Goal: Transaction & Acquisition: Purchase product/service

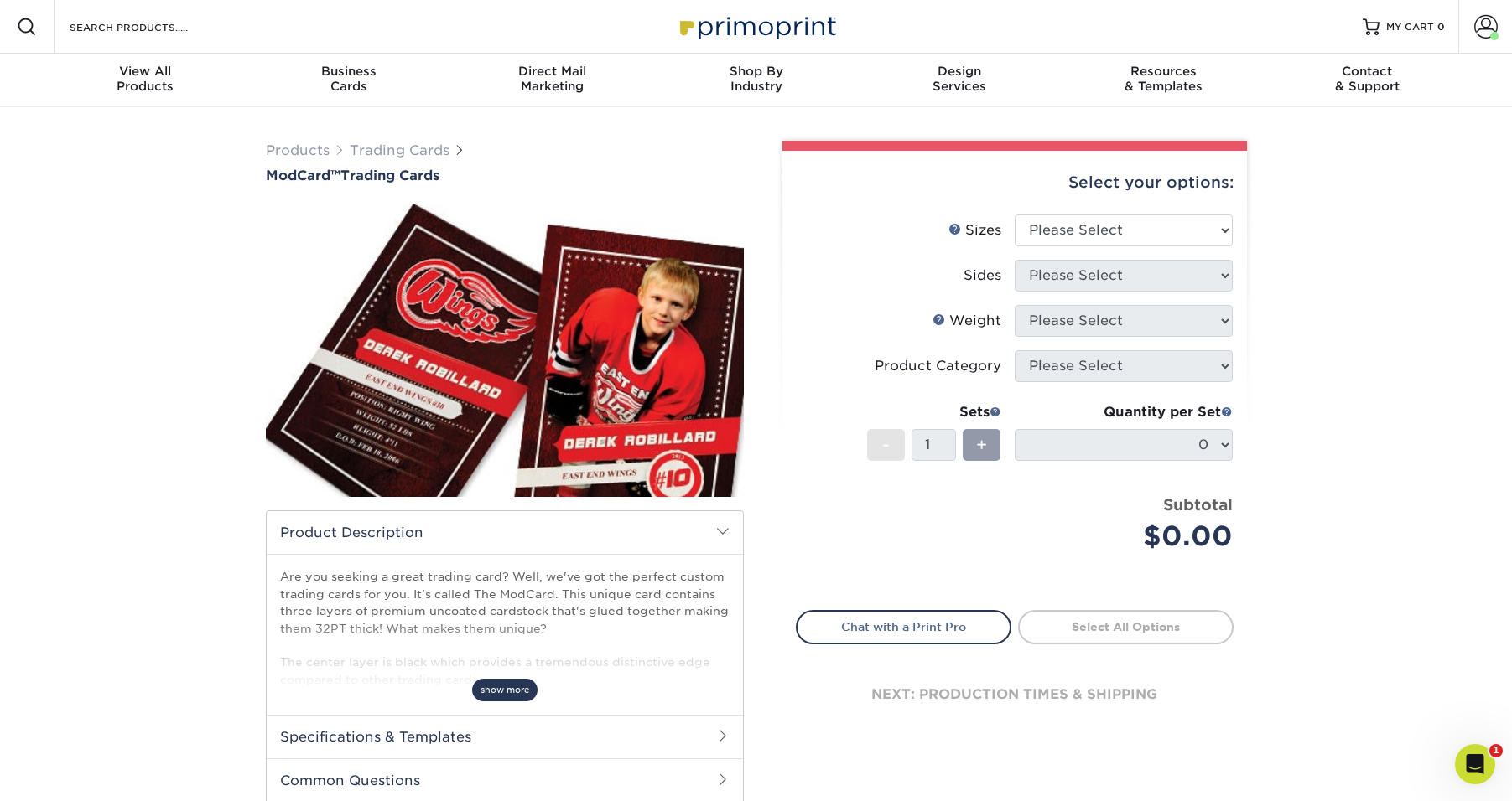
click at [517, 696] on span "show more" at bounding box center [505, 690] width 66 height 23
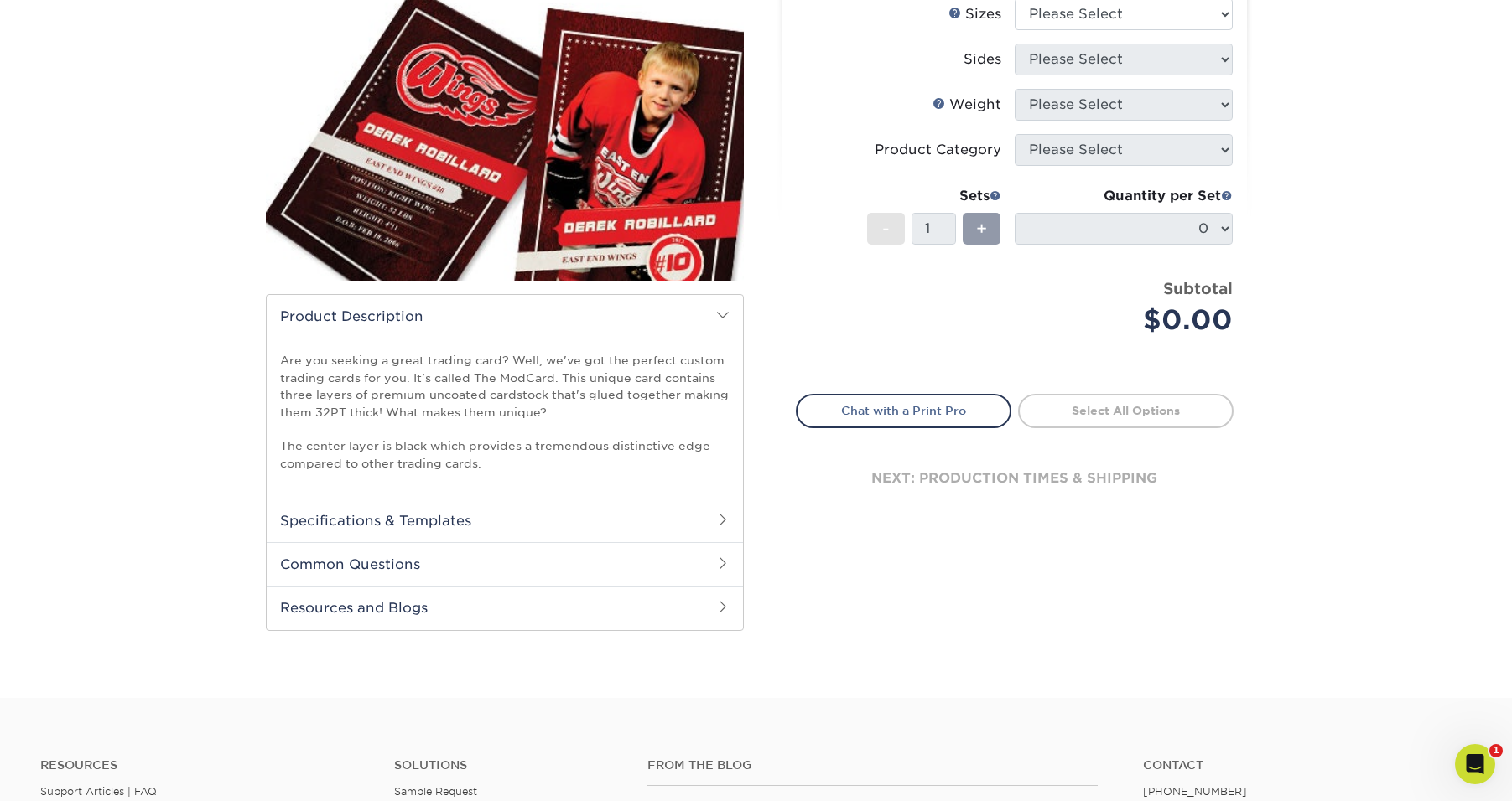
scroll to position [228, 0]
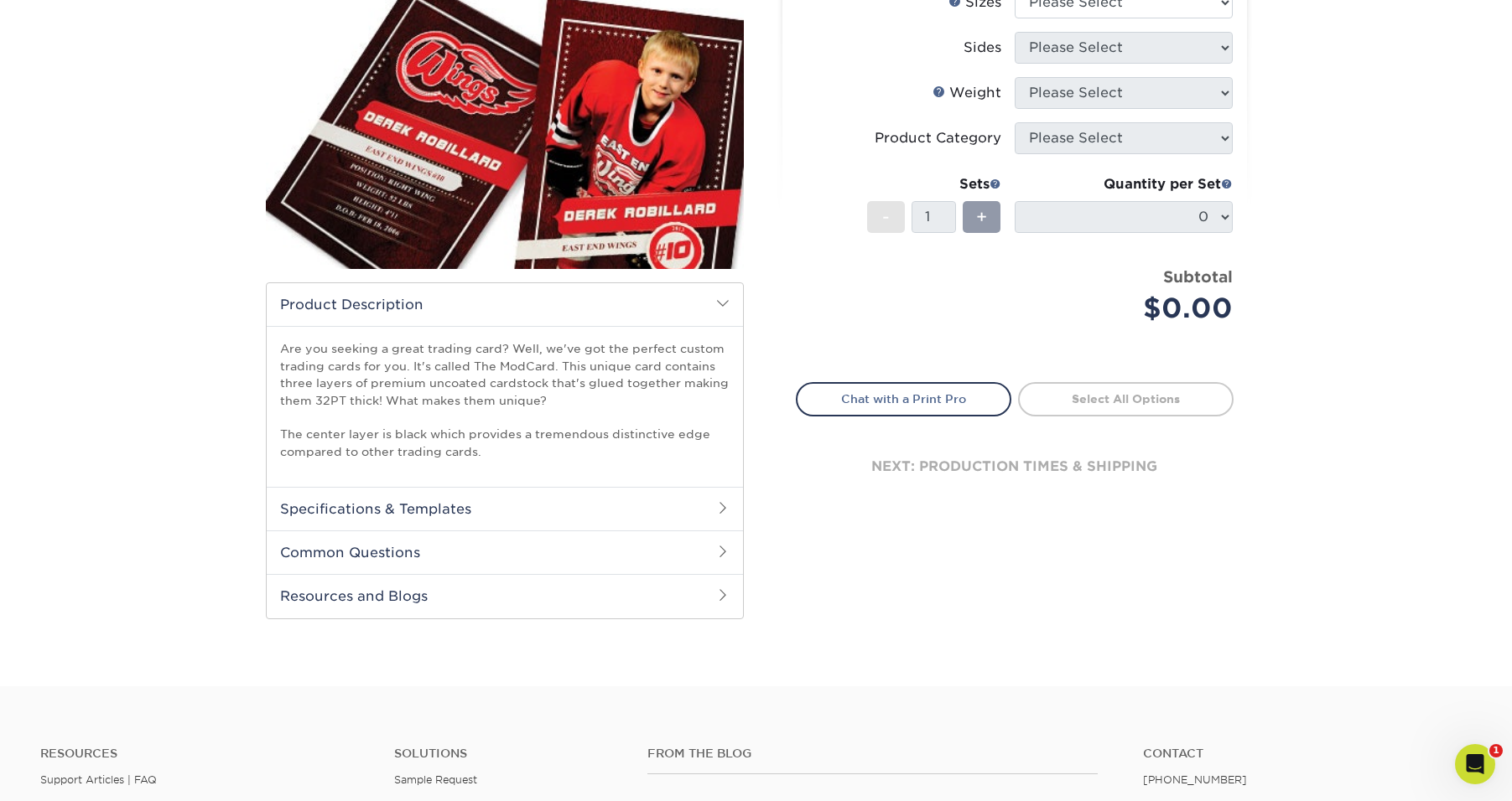
click at [471, 512] on h2 "Specifications & Templates" at bounding box center [505, 508] width 476 height 43
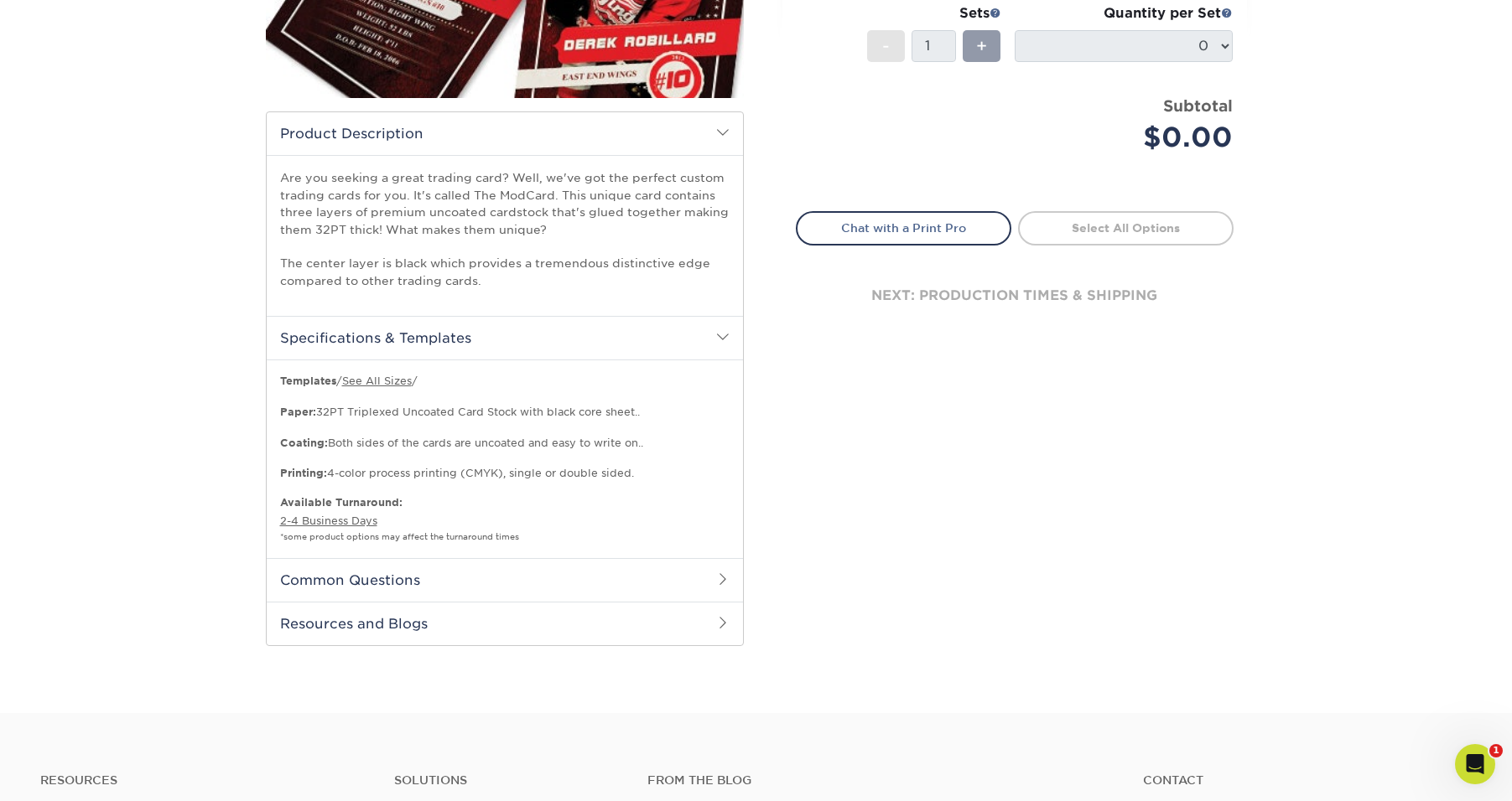
scroll to position [403, 0]
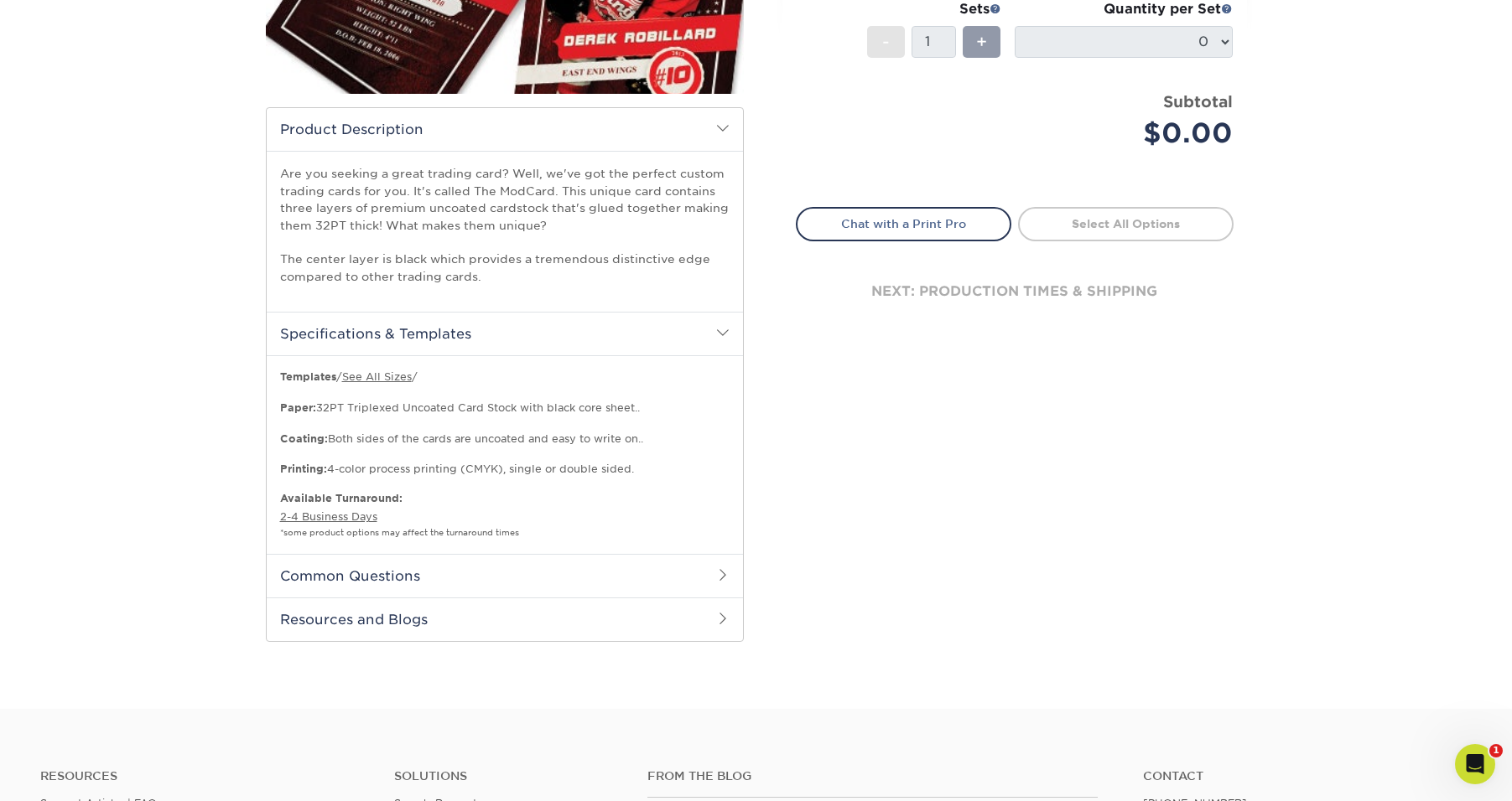
click at [491, 465] on p "Templates / See All Sizes / Paper: 32PT Triplexed Uncoated Card Stock with blac…" at bounding box center [505, 423] width 450 height 107
drag, startPoint x: 491, startPoint y: 465, endPoint x: 481, endPoint y: 465, distance: 10.0
click at [481, 465] on p "Templates / See All Sizes / Paper: 32PT Triplexed Uncoated Card Stock with blac…" at bounding box center [505, 423] width 450 height 107
copy p "CMYK"
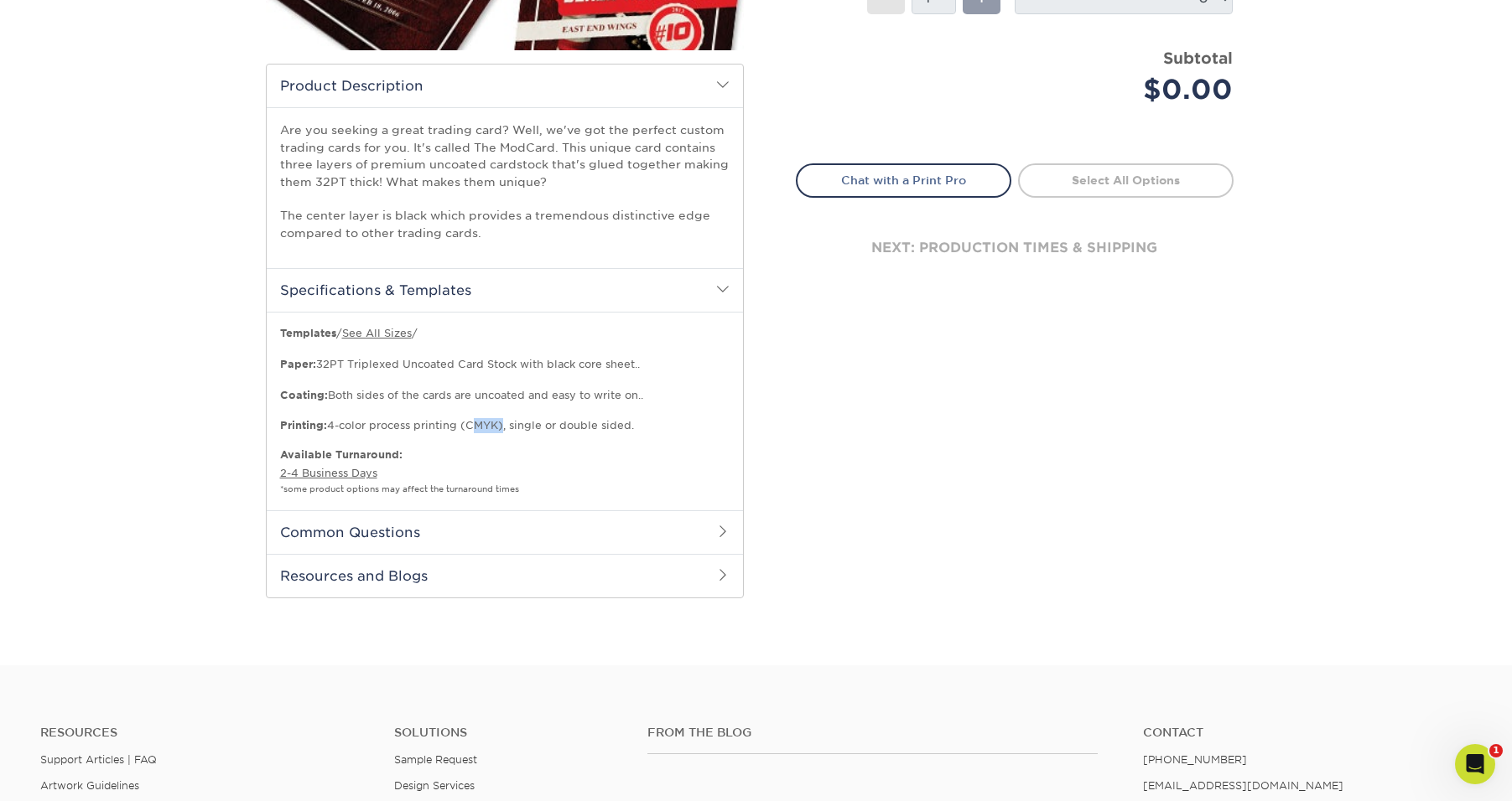
scroll to position [446, 0]
click at [386, 536] on h2 "Common Questions" at bounding box center [505, 533] width 476 height 43
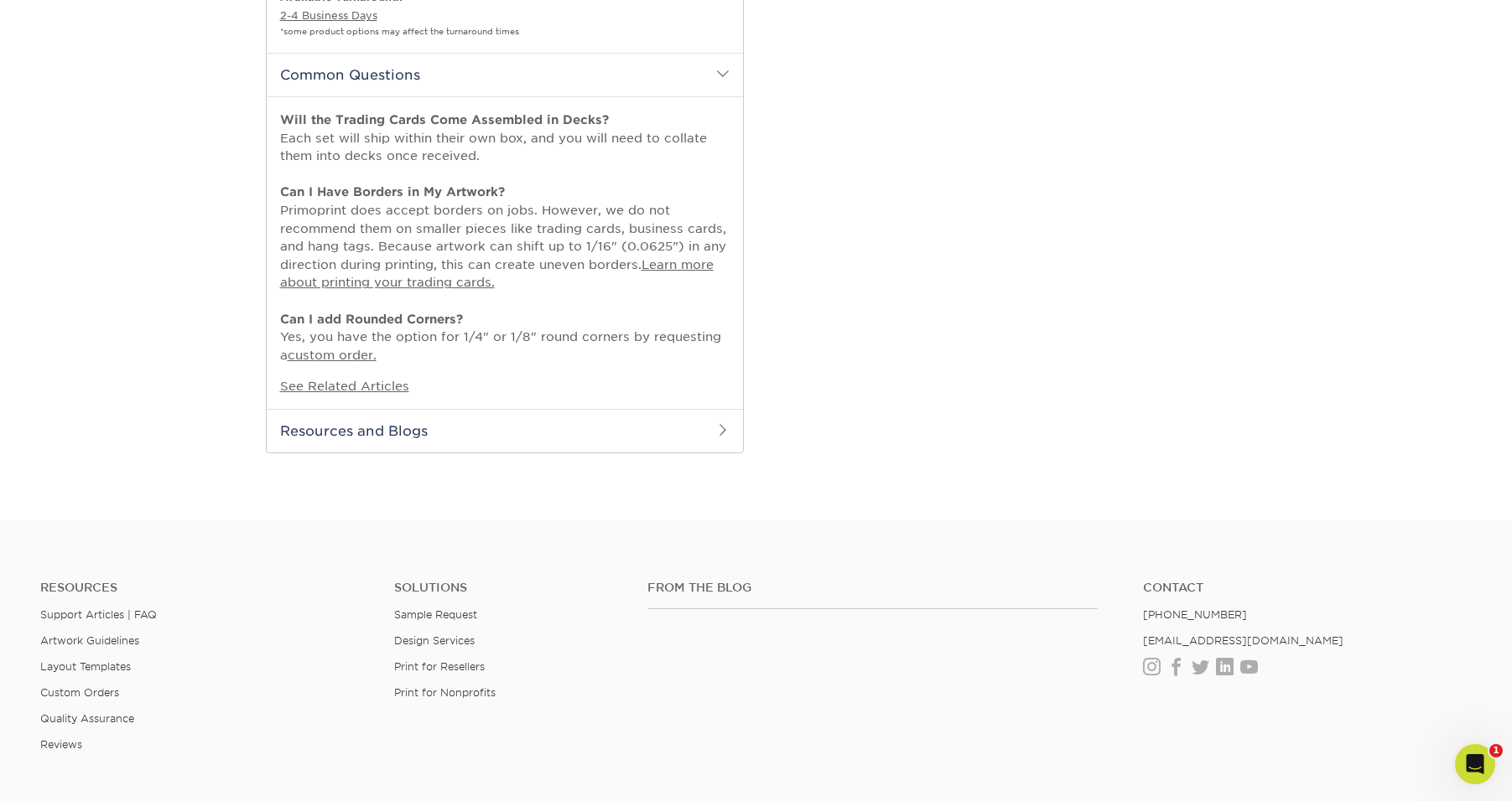
scroll to position [1114, 0]
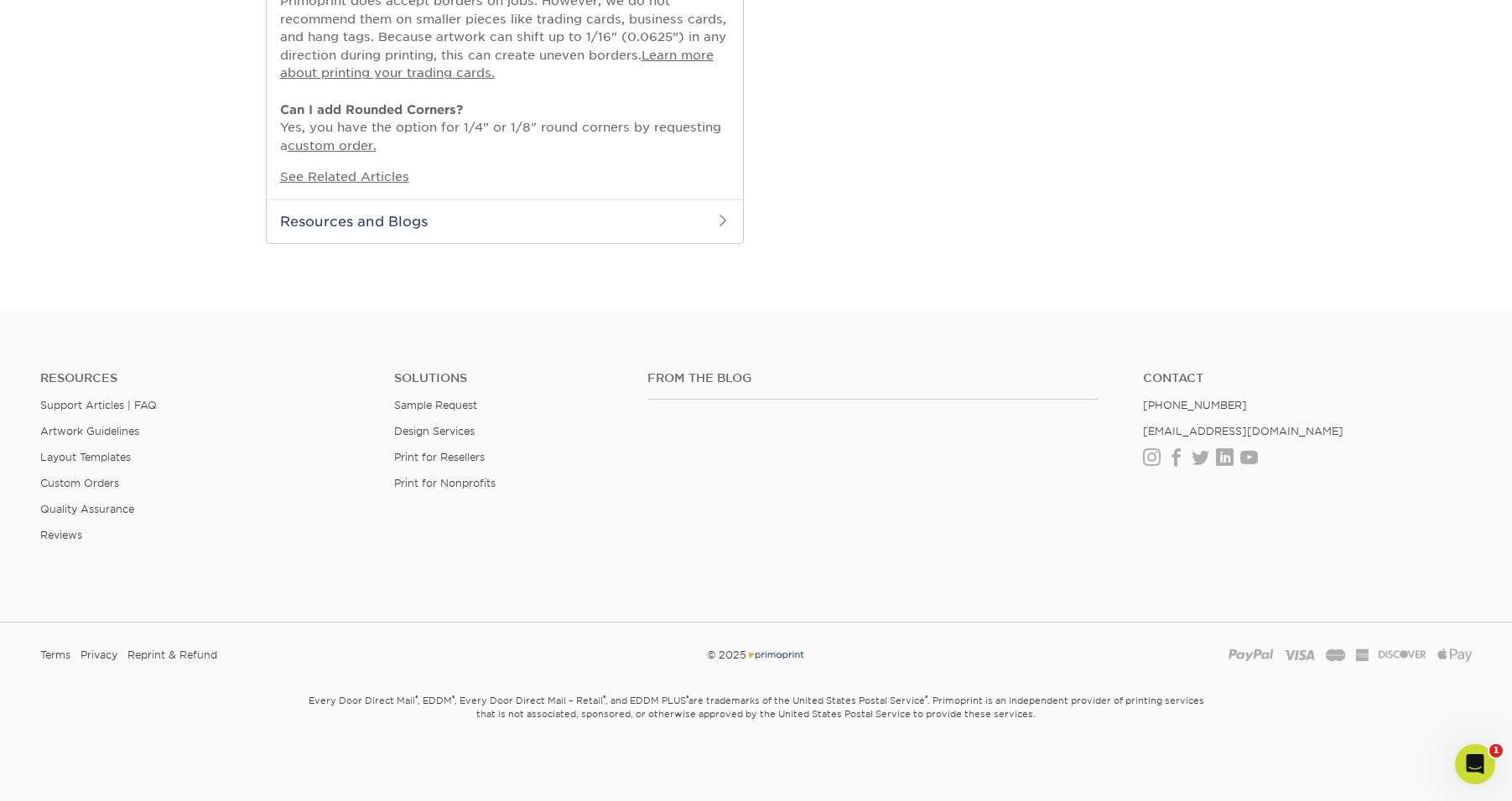
click at [361, 226] on h2 "Resources and Blogs" at bounding box center [505, 221] width 476 height 43
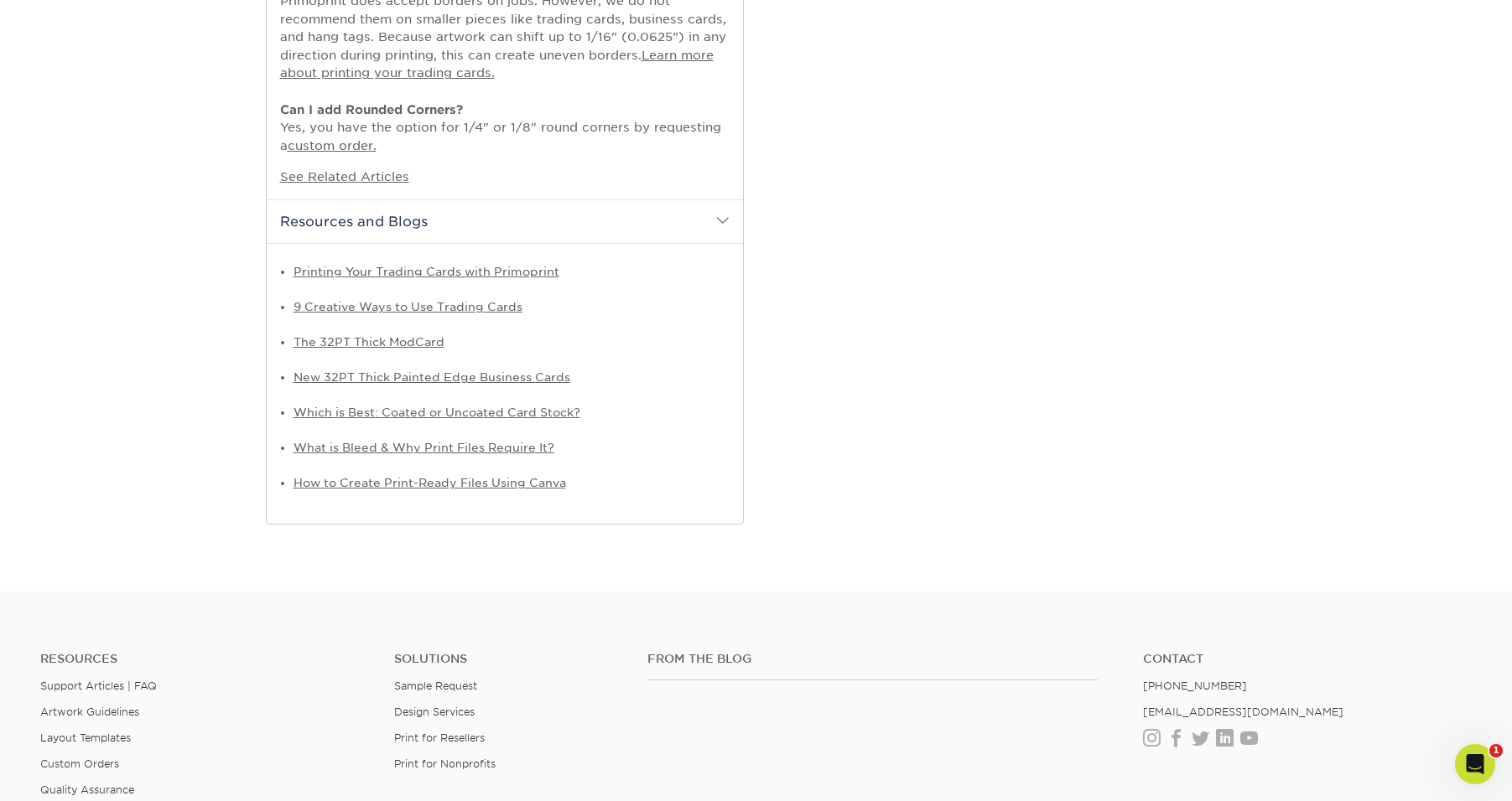
click at [361, 226] on h2 "Resources and Blogs" at bounding box center [505, 221] width 476 height 43
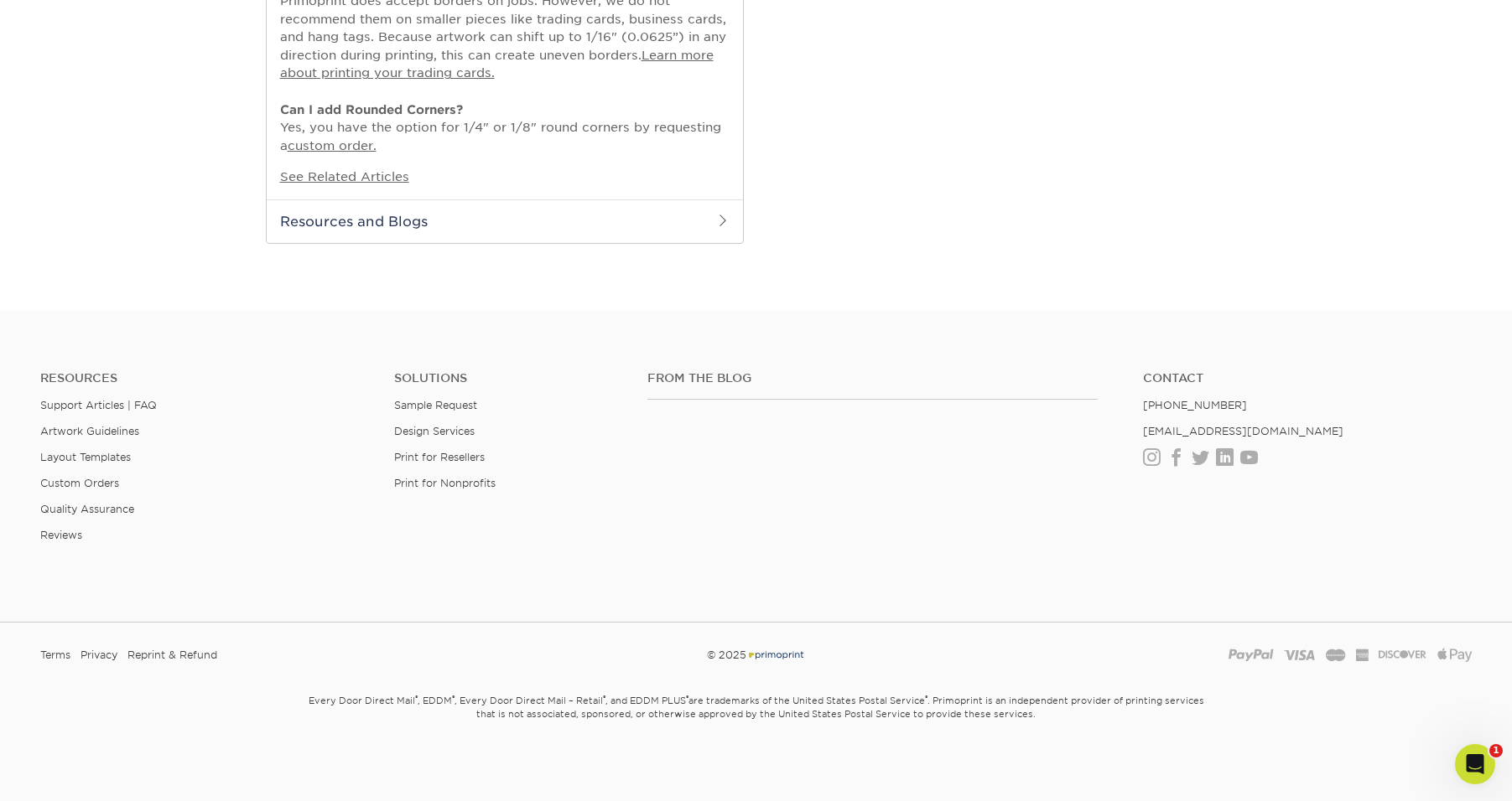
click at [361, 226] on h2 "Resources and Blogs" at bounding box center [505, 221] width 476 height 43
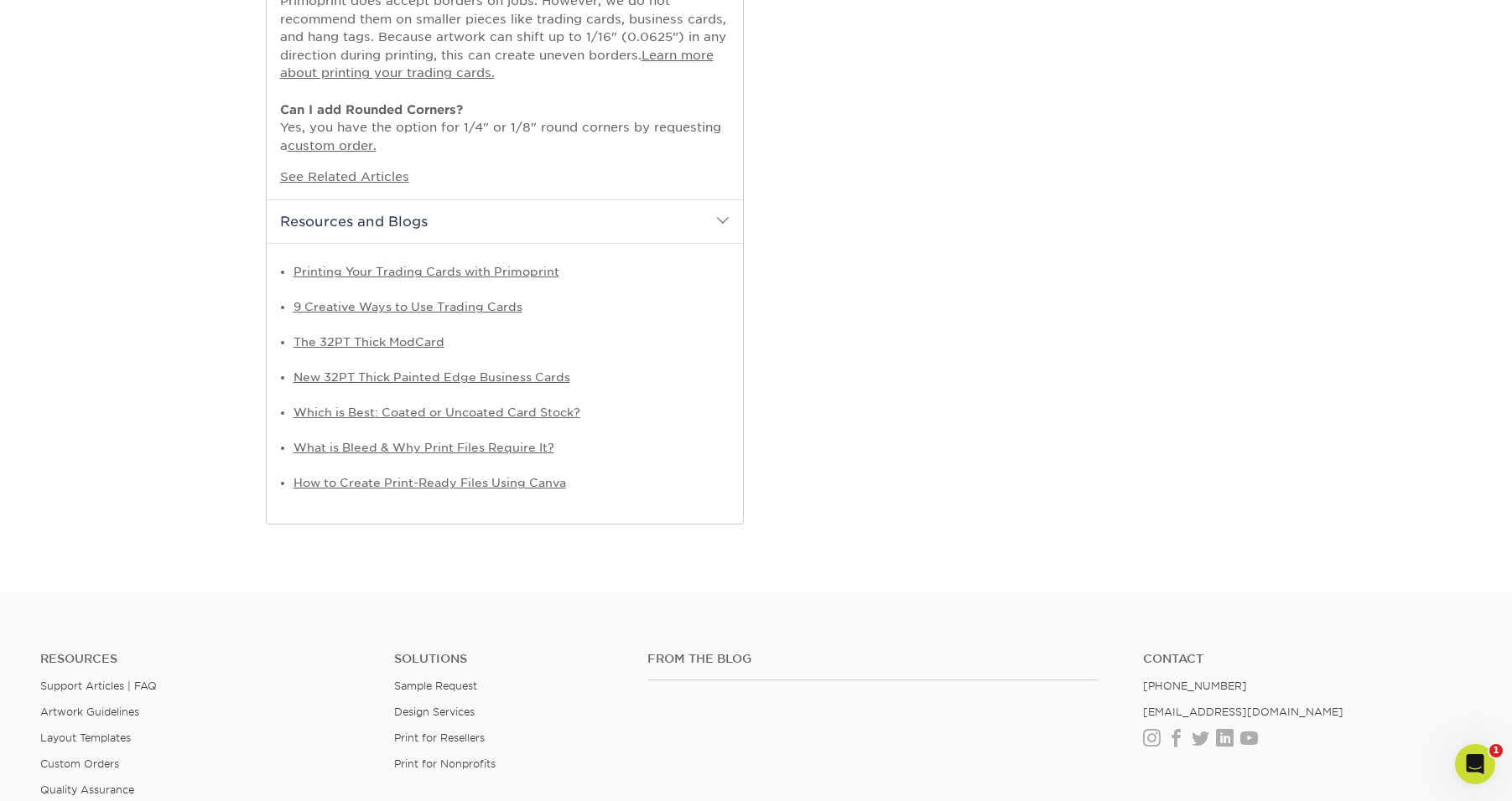
click at [361, 226] on h2 "Resources and Blogs" at bounding box center [505, 221] width 476 height 43
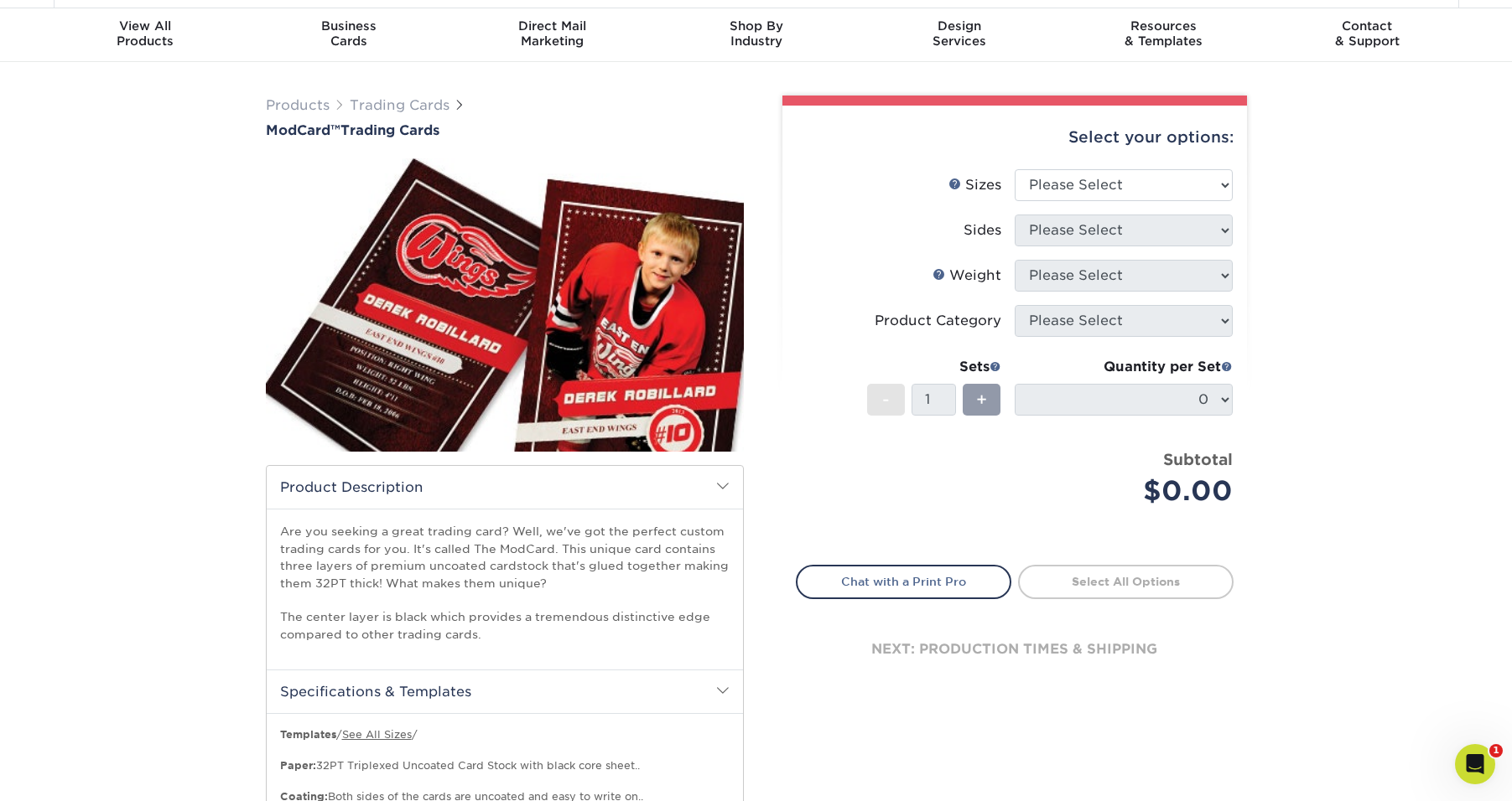
scroll to position [0, 0]
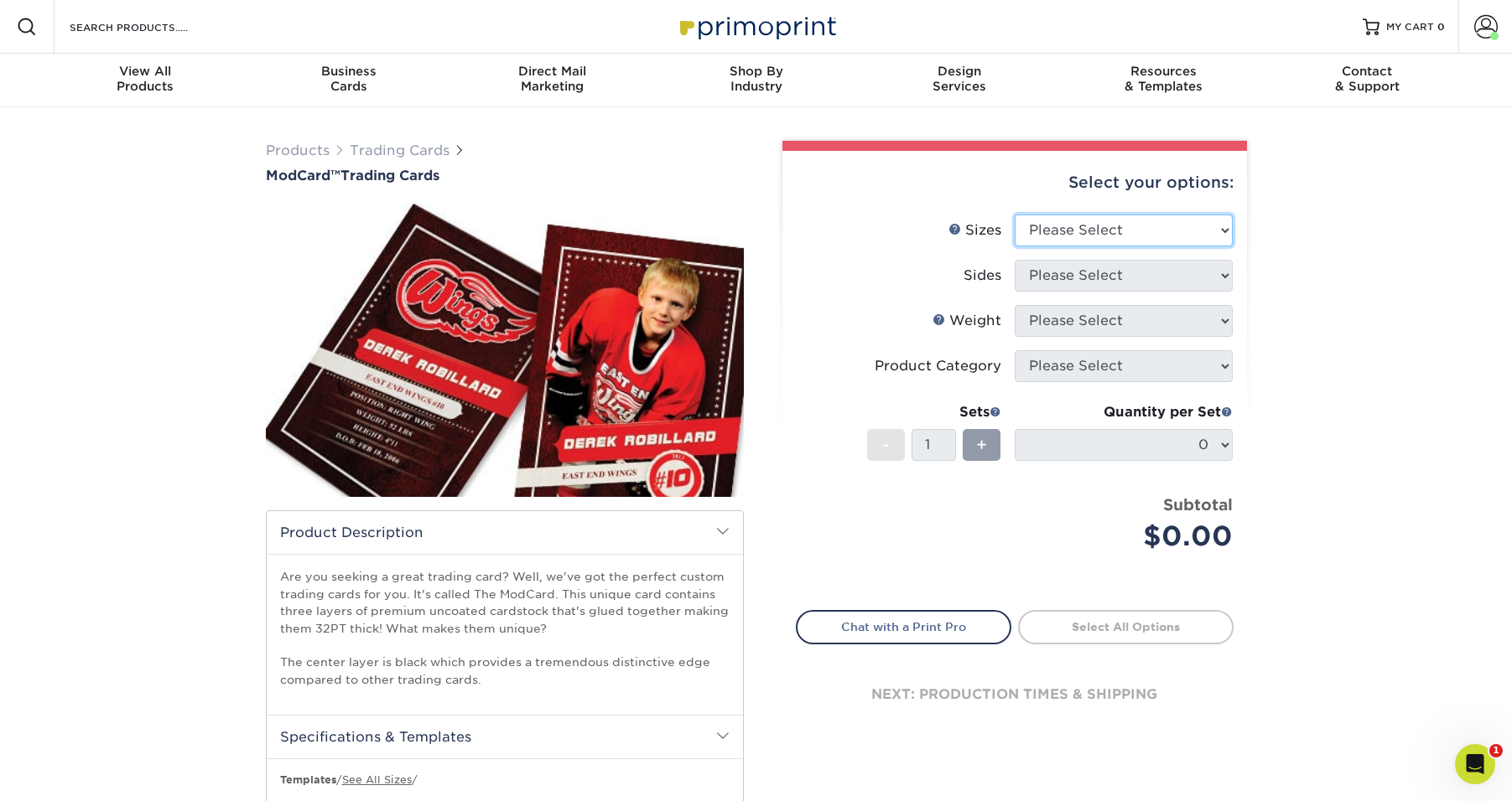
click at [1119, 235] on select "Please Select 2.5" x 3.5"" at bounding box center [1123, 231] width 218 height 31
select select "2.50x3.50"
click at [1014, 215] on select "Please Select 2.5" x 3.5"" at bounding box center [1123, 231] width 218 height 31
click at [1083, 272] on select "Please Select Print Both Sides Print Front Only" at bounding box center [1123, 276] width 218 height 31
select select "13abbda7-1d64-4f25-8bb2-c179b224825d"
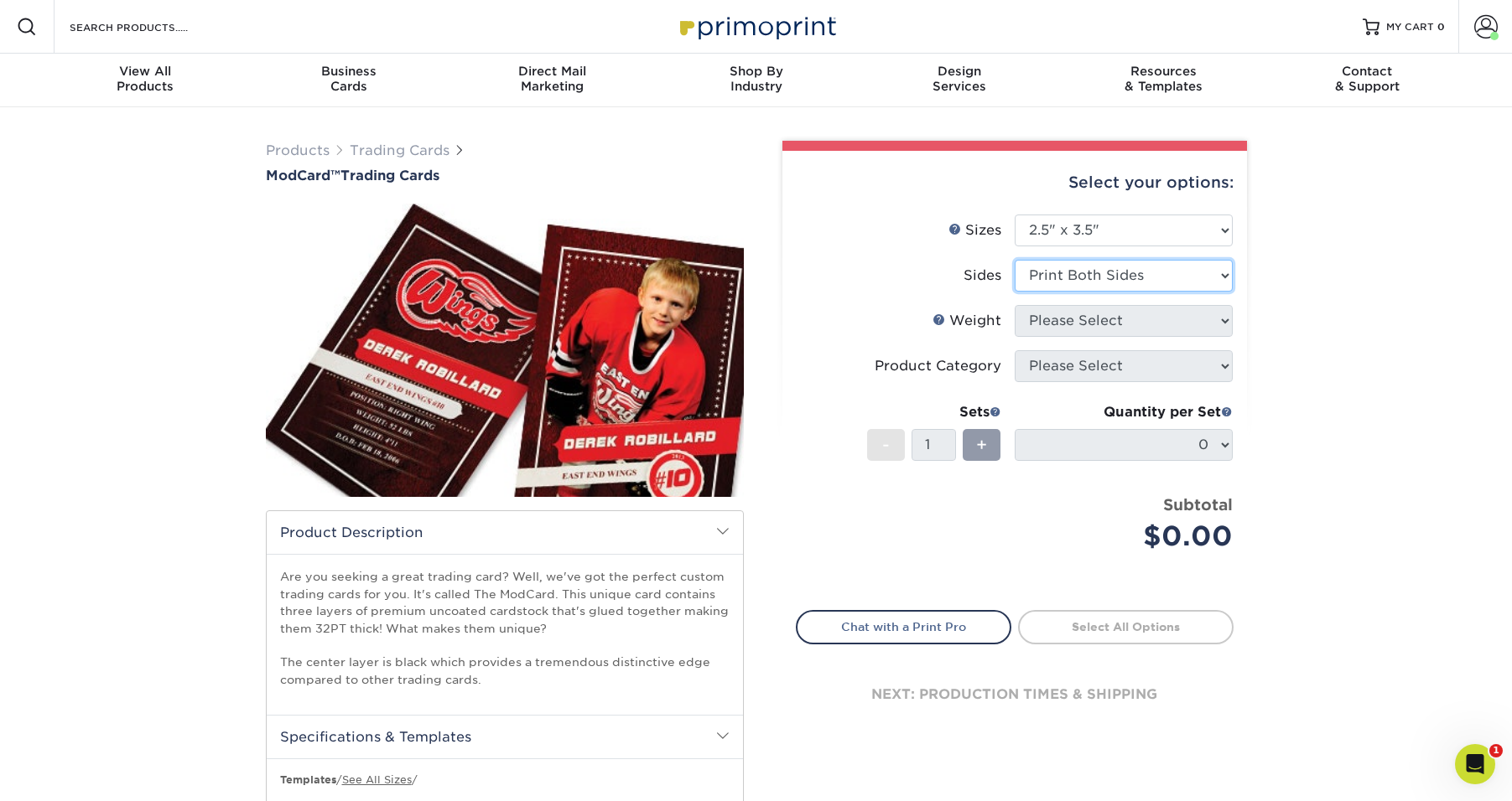
click at [1014, 260] on select "Please Select Print Both Sides Print Front Only" at bounding box center [1123, 276] width 218 height 31
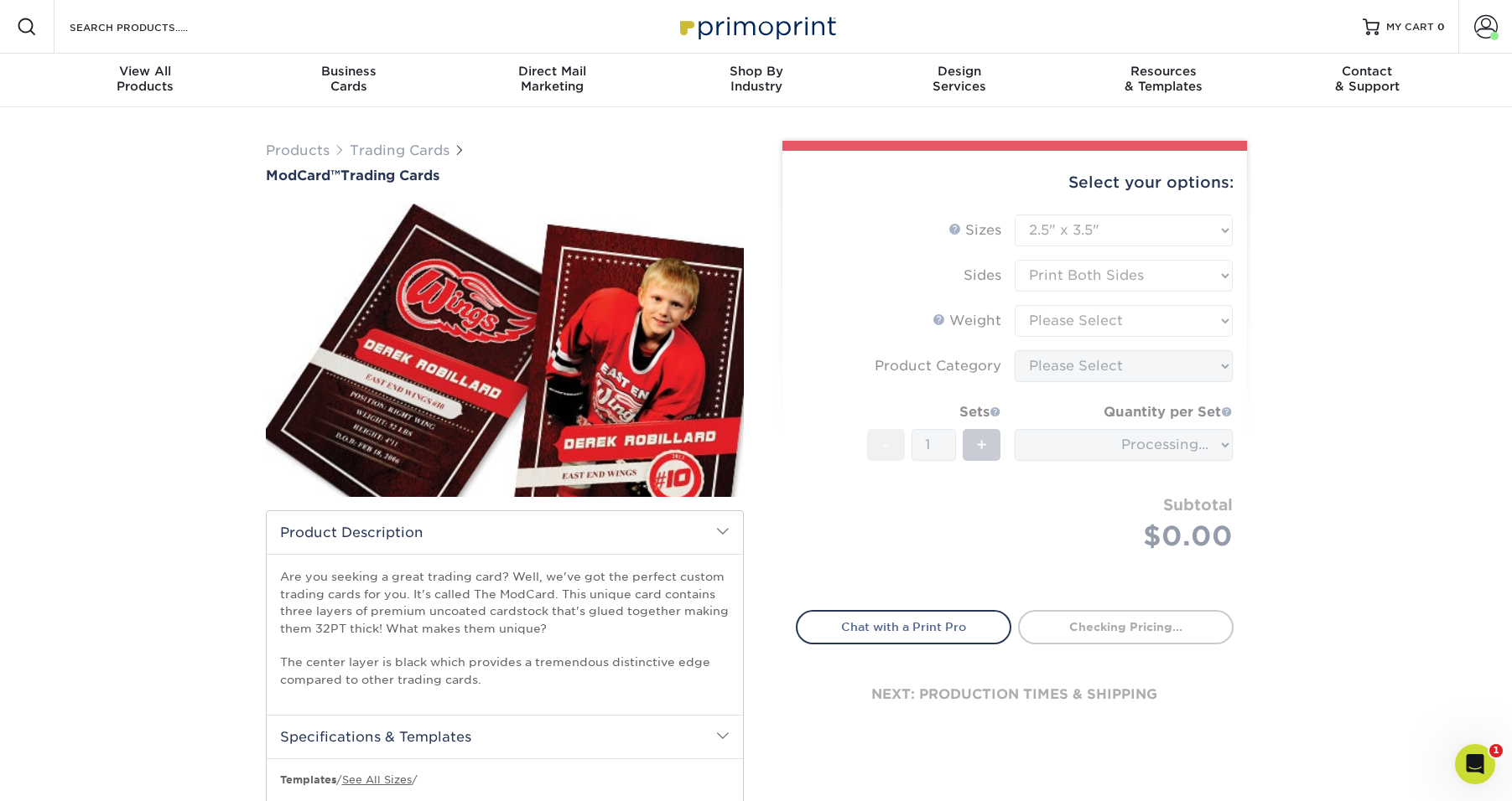
click at [1068, 314] on form "Sizes Help Sizes Please Select 2.5" x 3.5" Sides Please Select Coating" at bounding box center [1014, 402] width 438 height 376
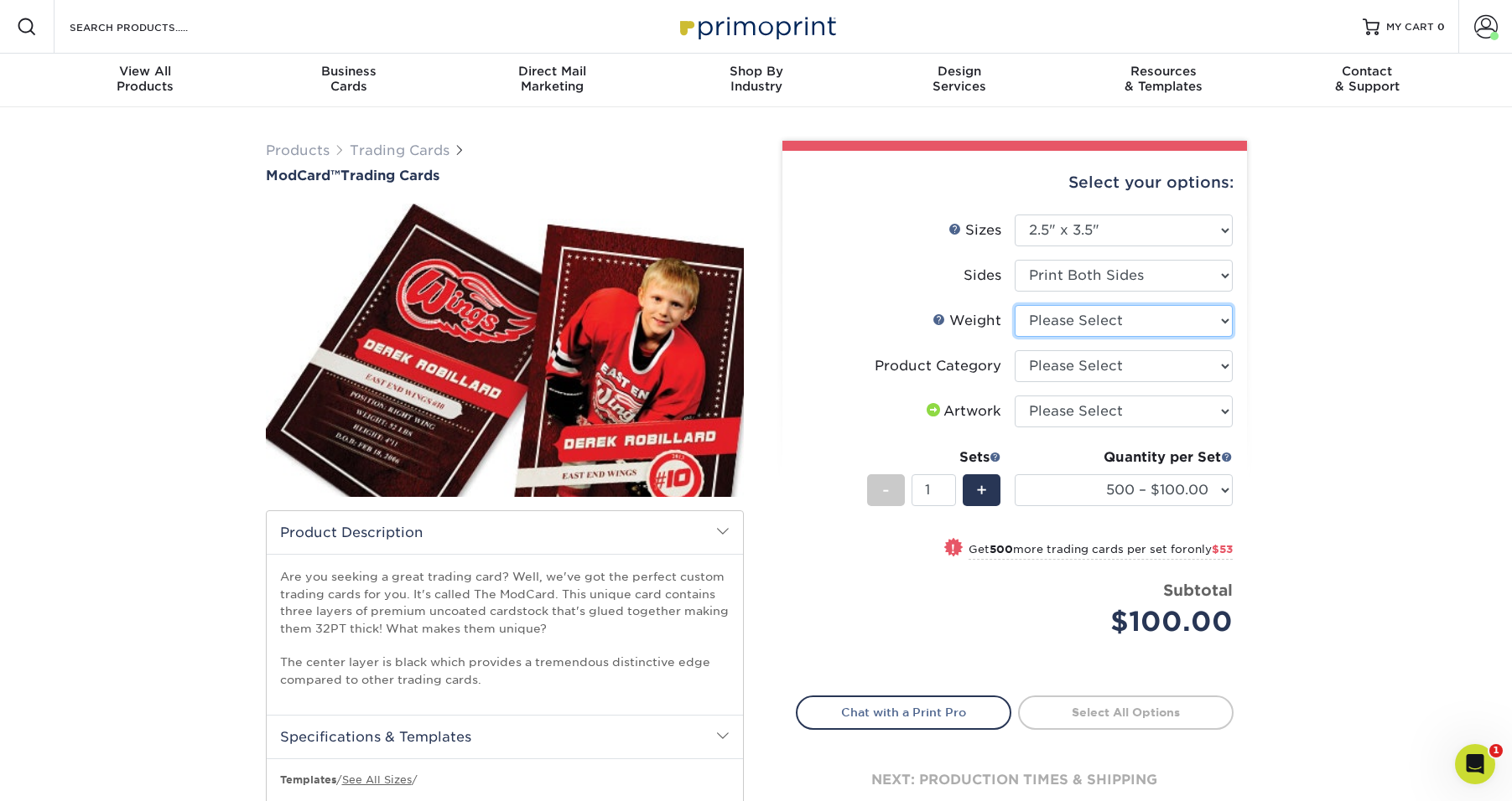
click at [1067, 322] on select "Please Select 32PTUCBLK" at bounding box center [1123, 321] width 218 height 31
select select "32PTUCBLK"
click at [1014, 305] on select "Please Select 32PTUCBLK" at bounding box center [1123, 321] width 218 height 31
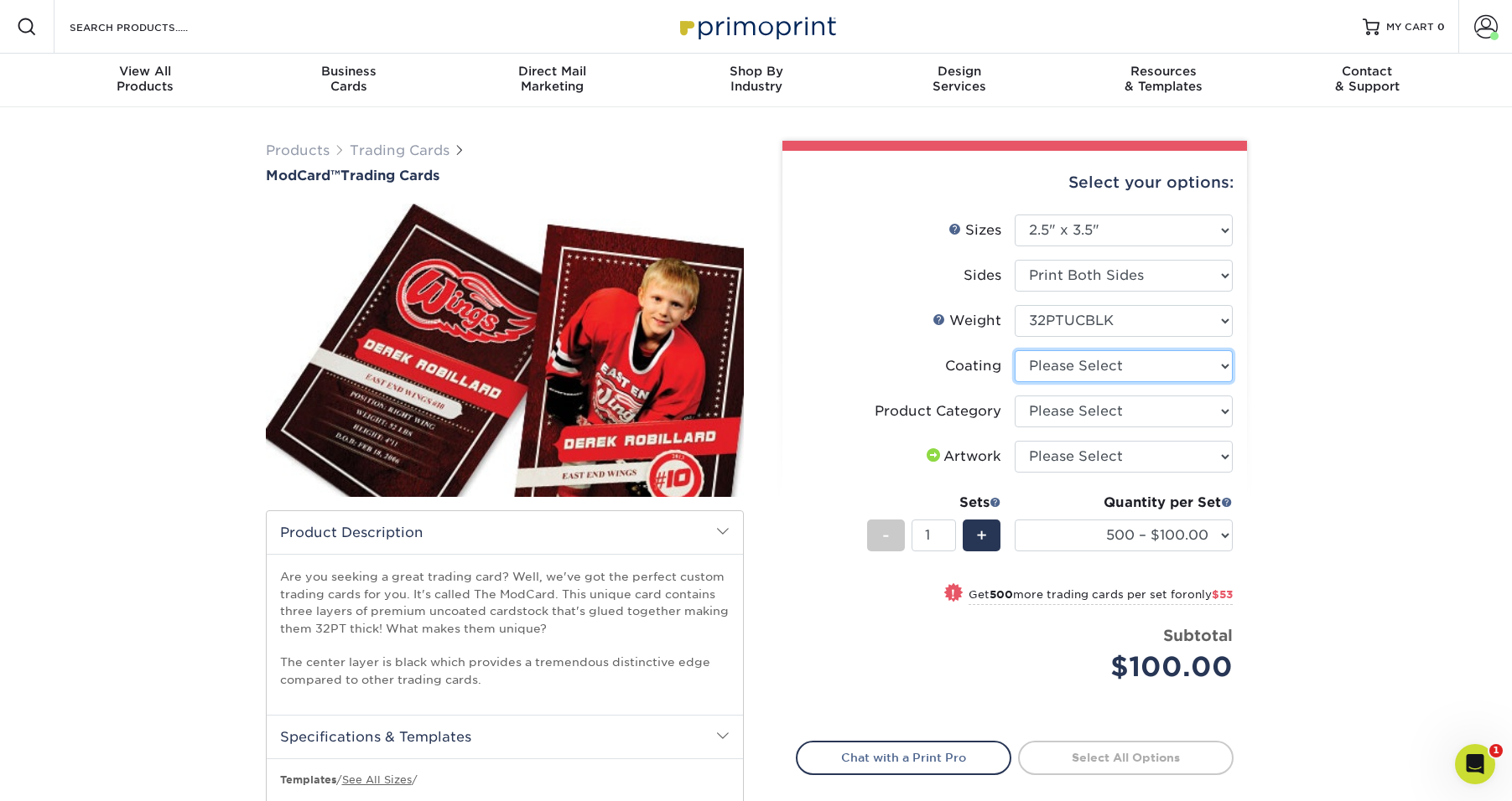
click at [1061, 367] on select at bounding box center [1123, 366] width 218 height 31
select select "3e7618de-abca-4bda-9f97-8b9129e913d8"
click at [1014, 350] on select at bounding box center [1123, 366] width 218 height 31
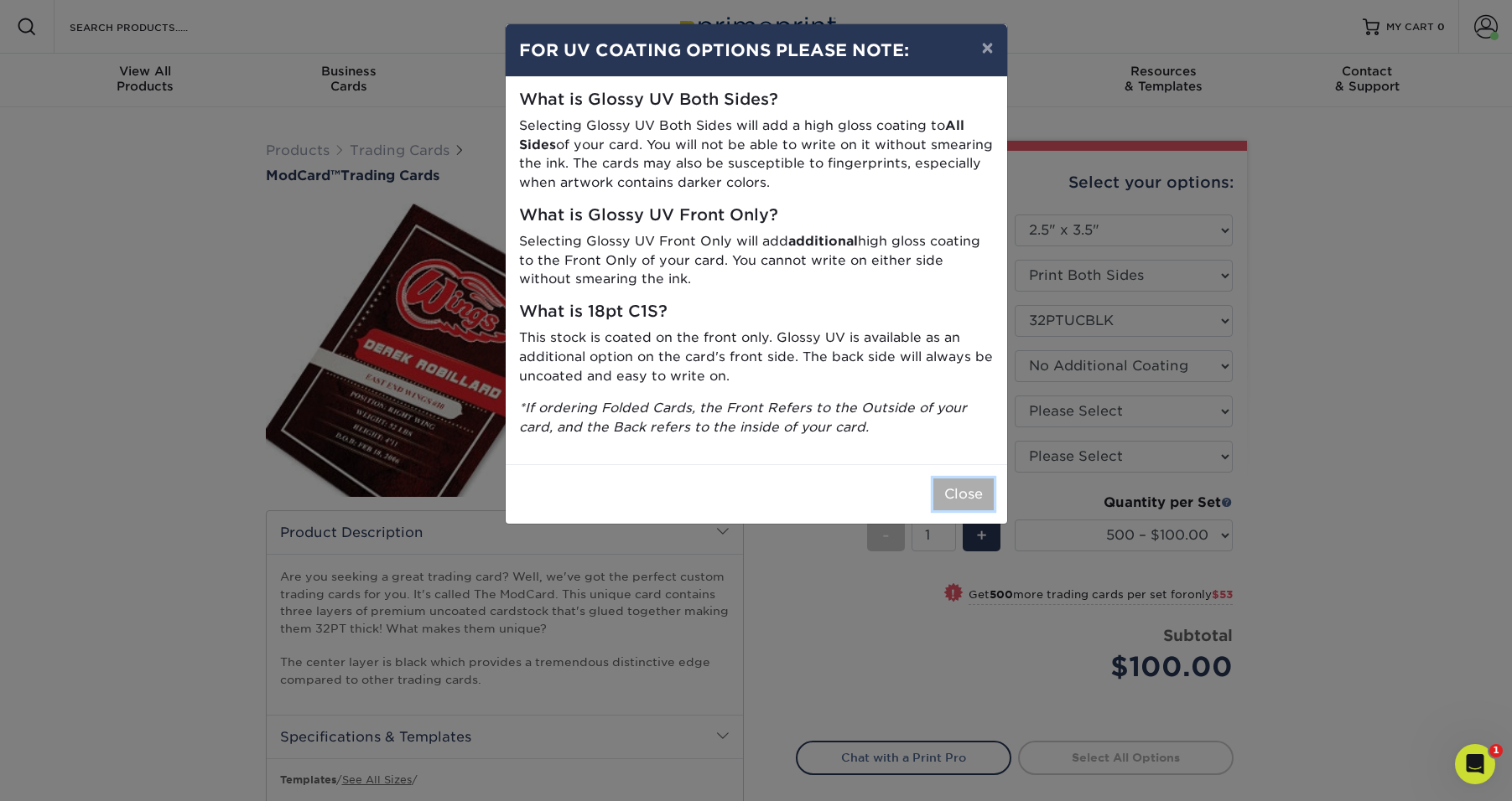
click at [973, 489] on button "Close" at bounding box center [962, 495] width 60 height 31
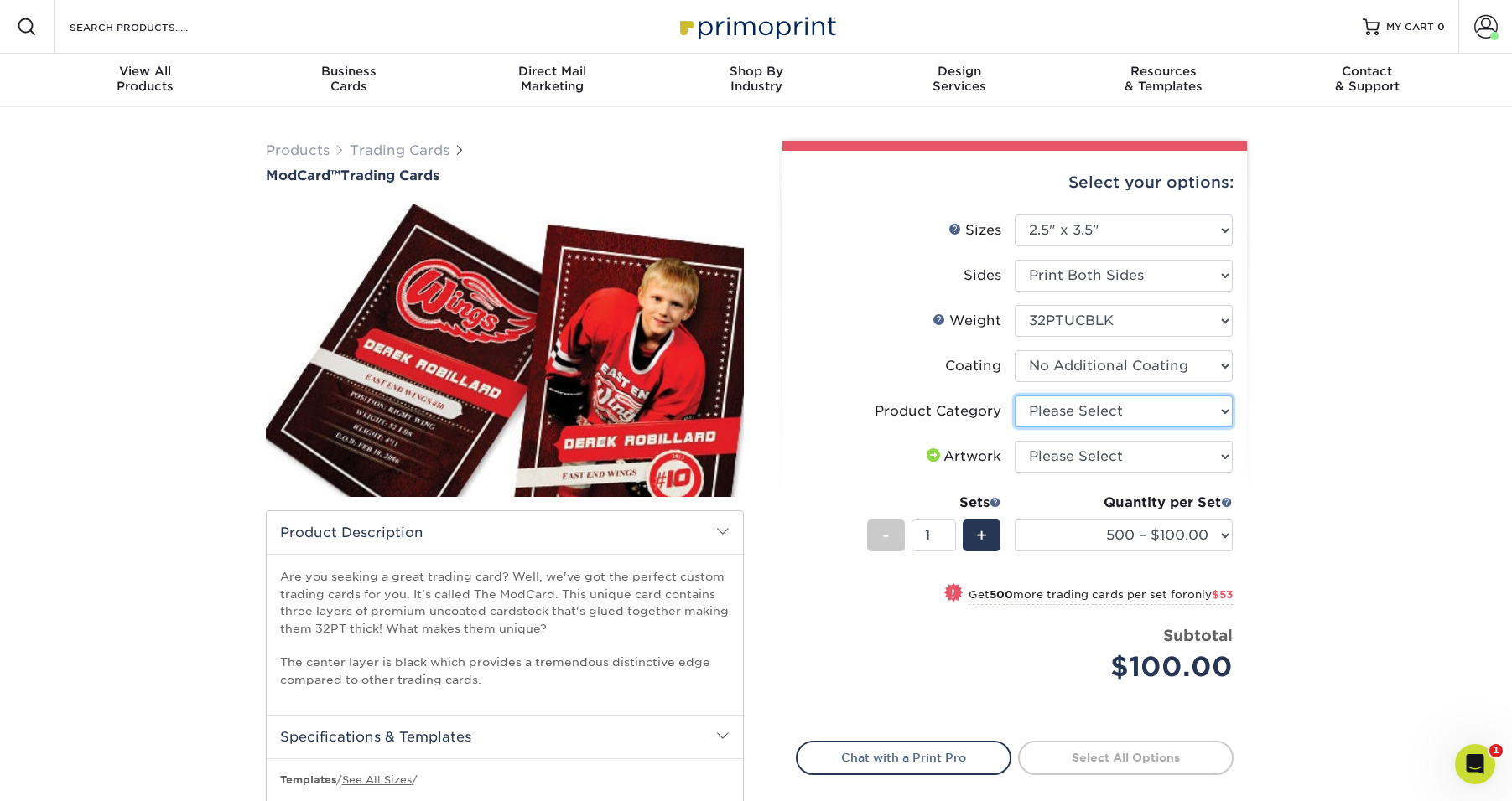
click at [1106, 404] on select "Please Select Trading Cards" at bounding box center [1123, 411] width 218 height 31
select select "c2f9bce9-36c2-409d-b101-c29d9d031e18"
click at [1014, 396] on select "Please Select Trading Cards" at bounding box center [1123, 411] width 218 height 31
click at [1091, 453] on select "Please Select I will upload files I need a design - $100" at bounding box center [1123, 456] width 218 height 31
select select "upload"
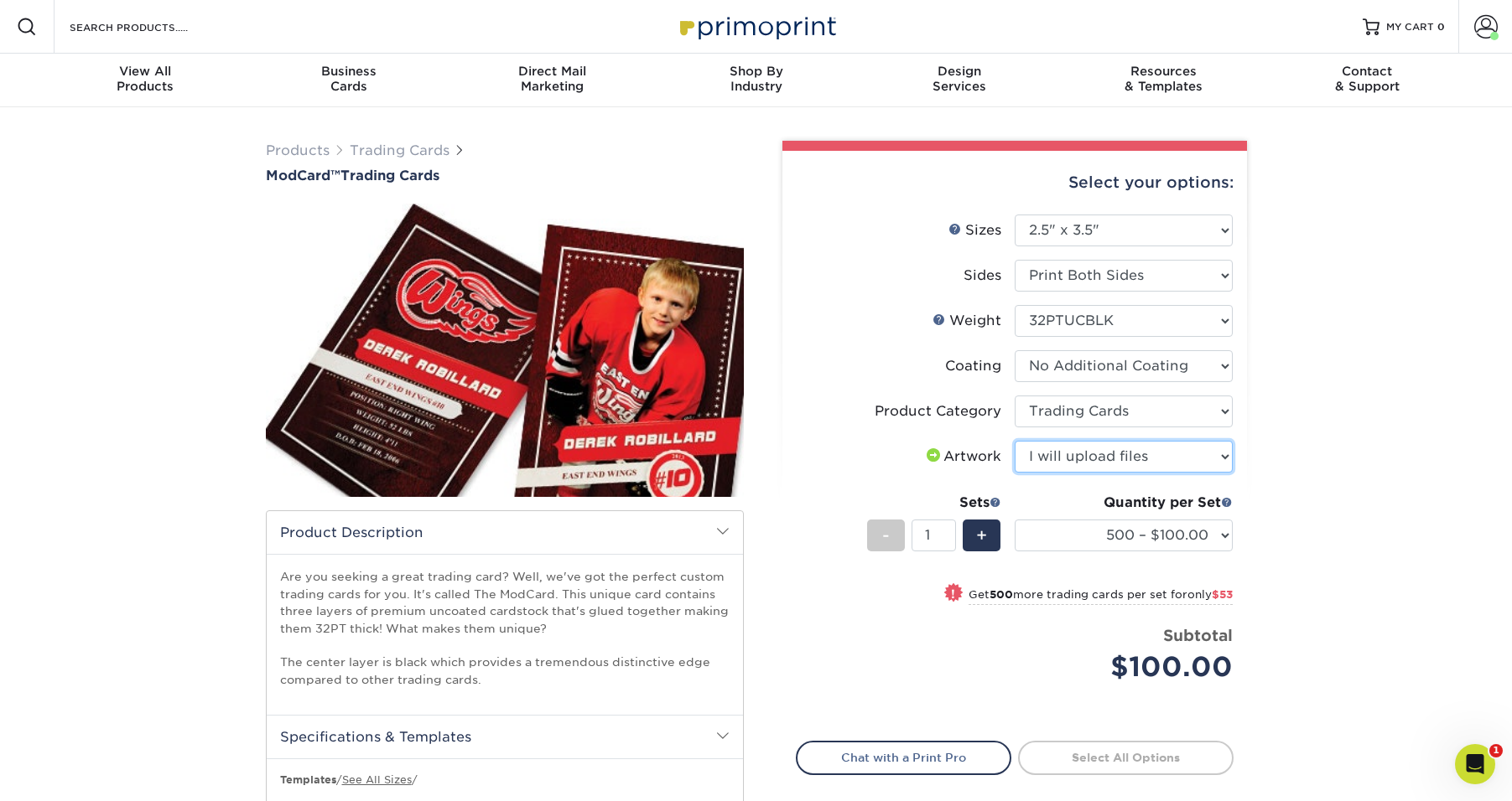
click at [1014, 441] on select "Please Select I will upload files I need a design - $100" at bounding box center [1123, 456] width 218 height 31
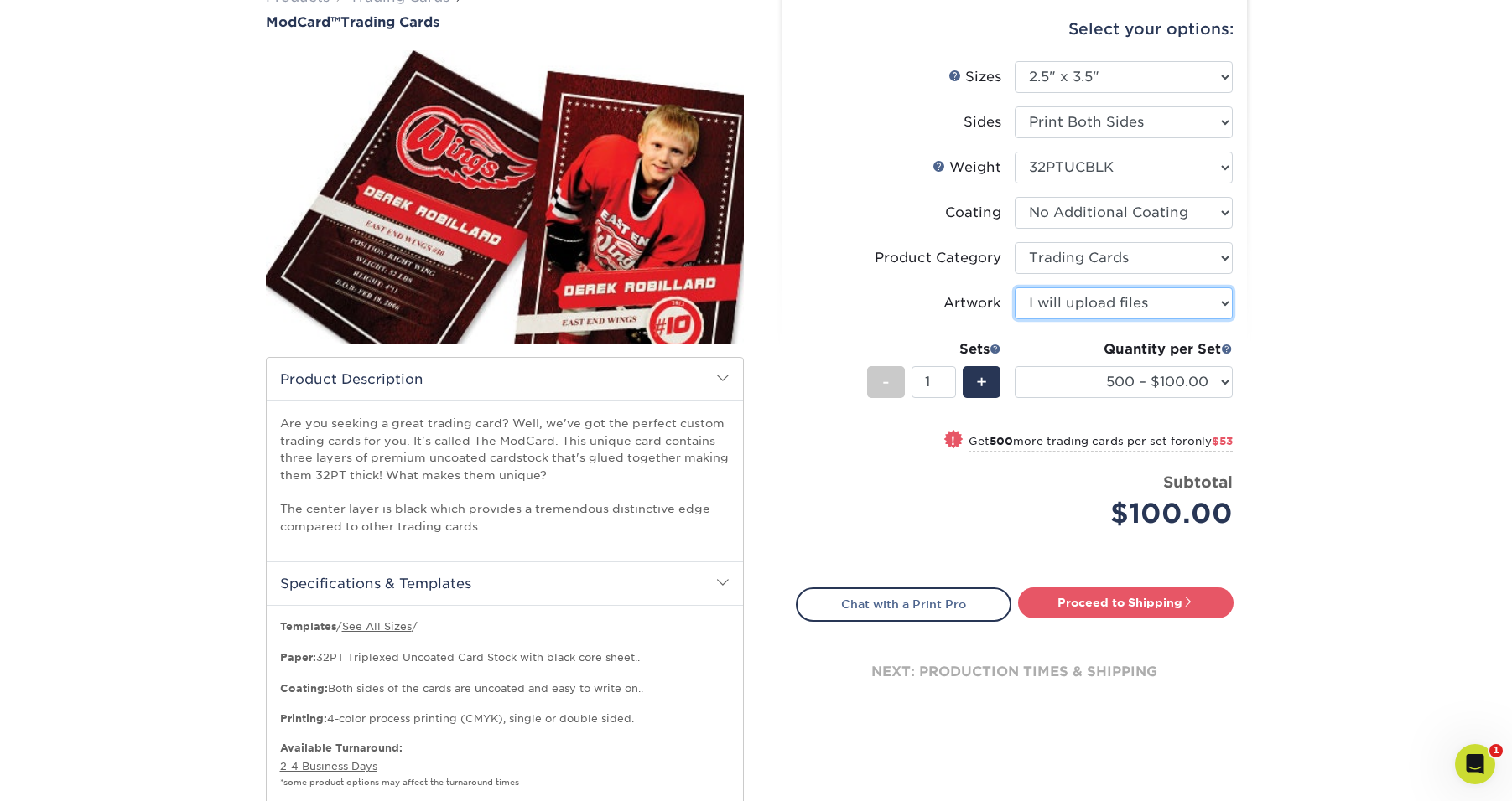
scroll to position [172, 0]
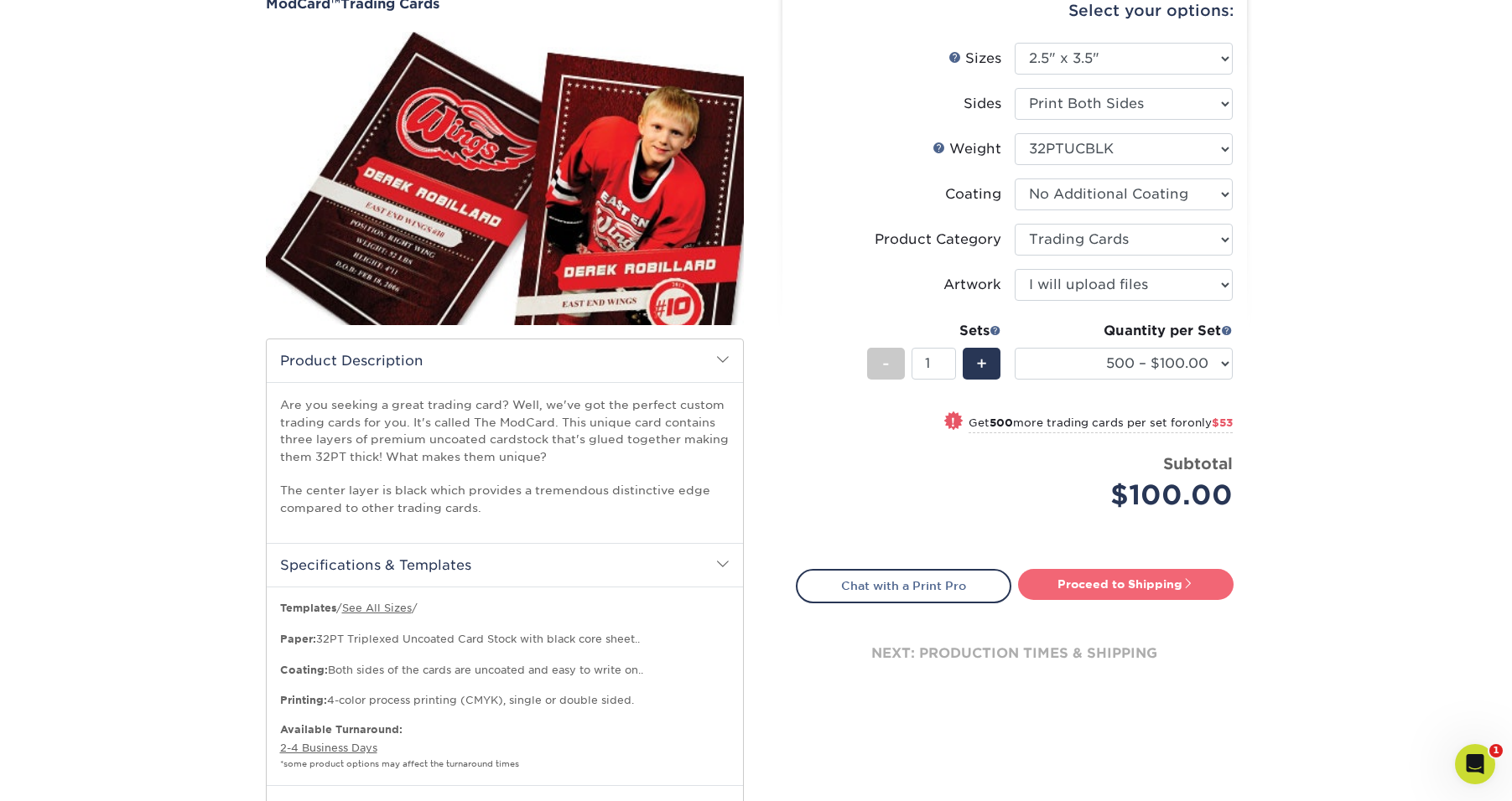
click at [1138, 589] on link "Proceed to Shipping" at bounding box center [1125, 584] width 215 height 30
type input "Set 1"
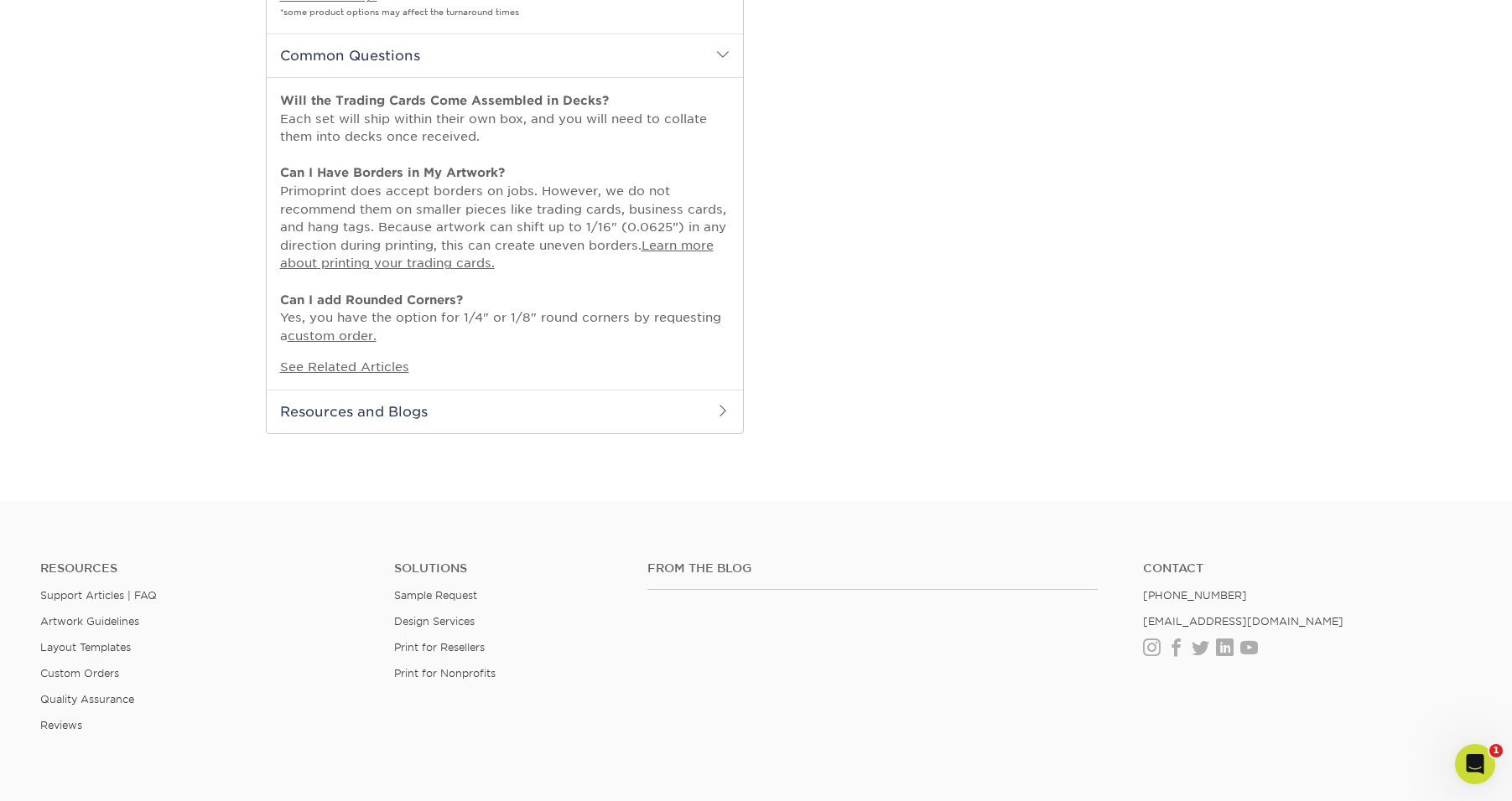
select select "1cb2575a-0653-4a32-8e14-9db875e4cbae"
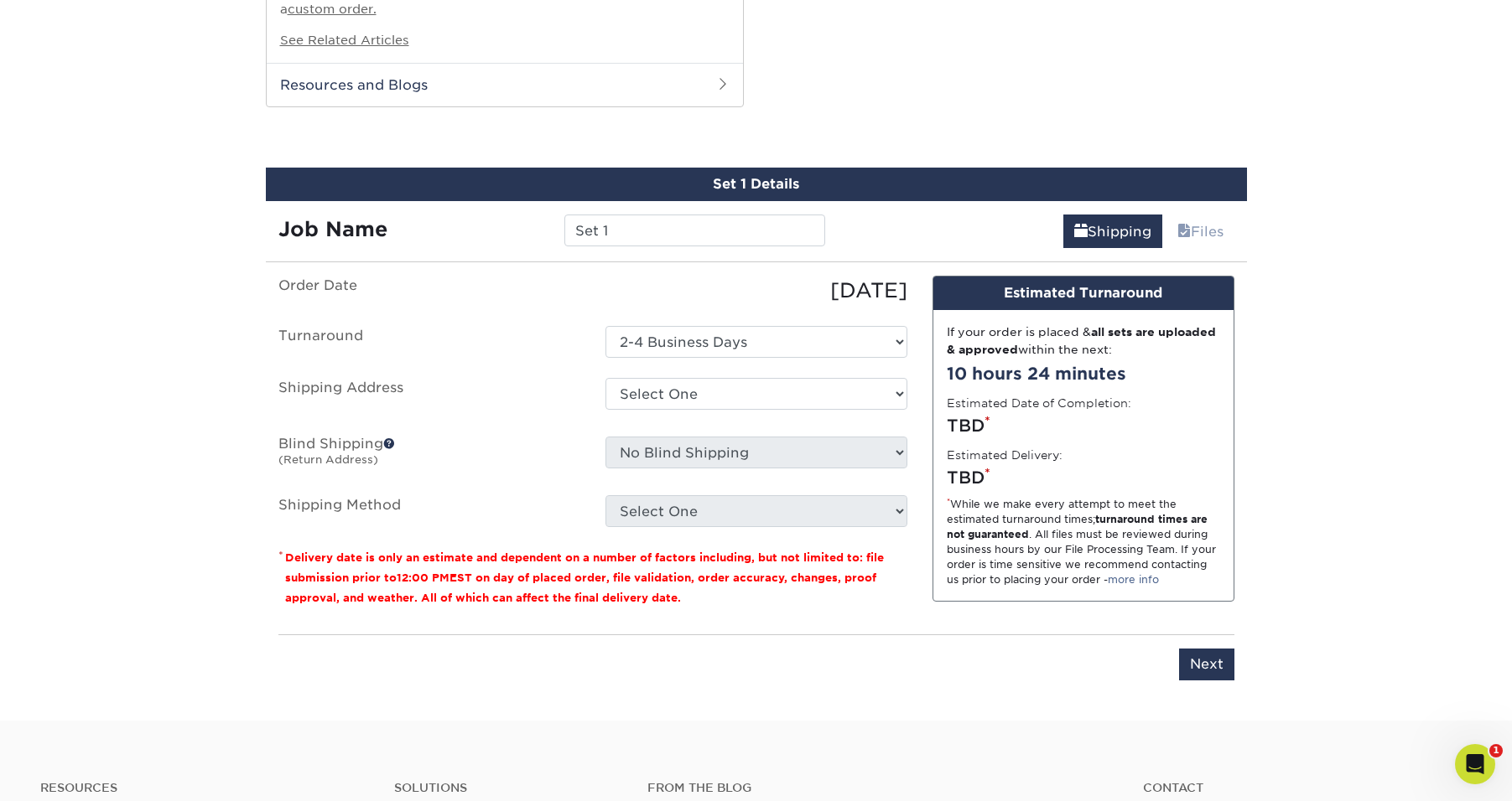
scroll to position [1276, 0]
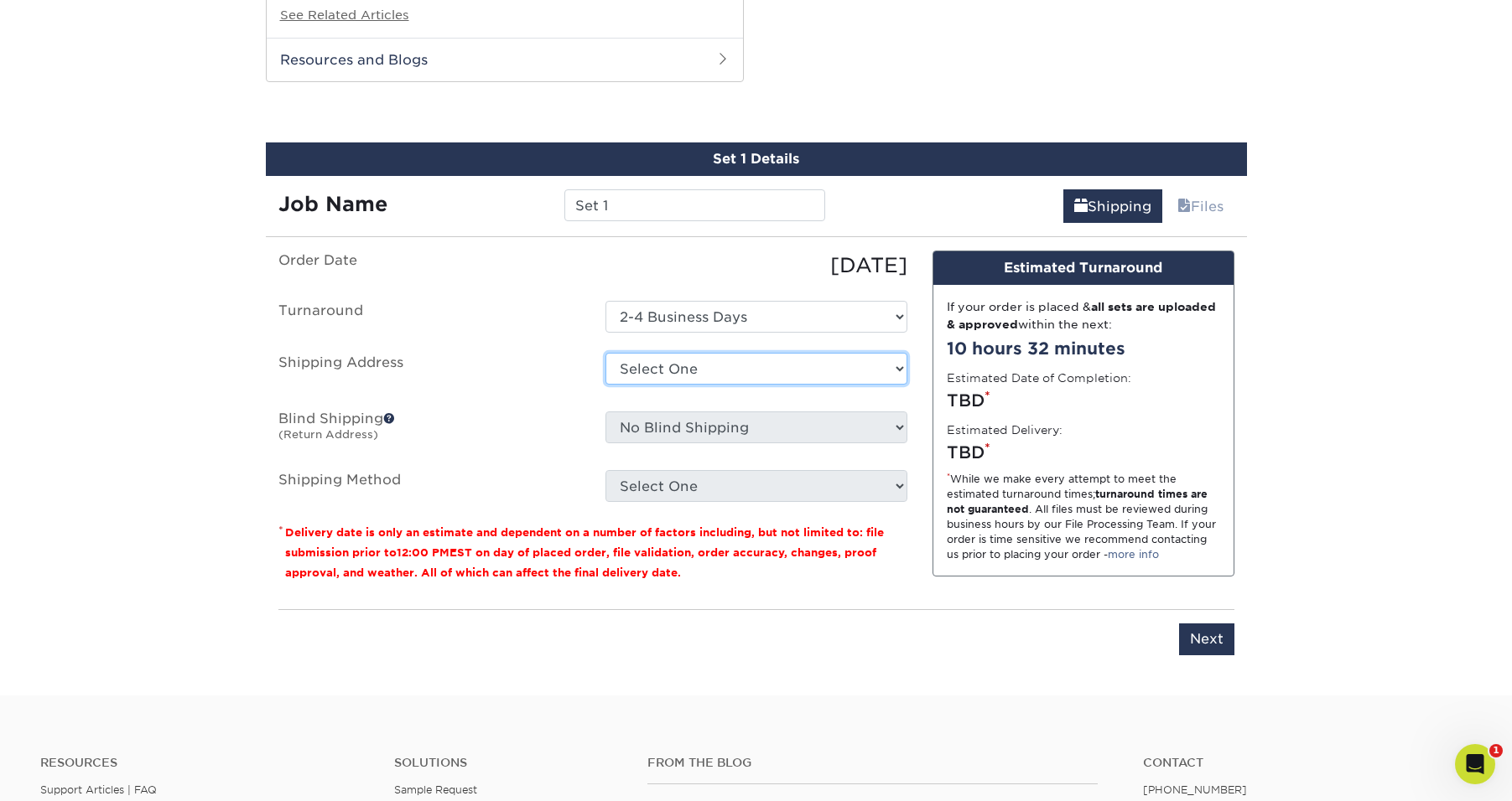
click at [664, 353] on select "Select One BZ Home - 3 BZ HOUSE BZ's bz's place Gail's + Add New Address" at bounding box center [756, 368] width 301 height 31
select select "286141"
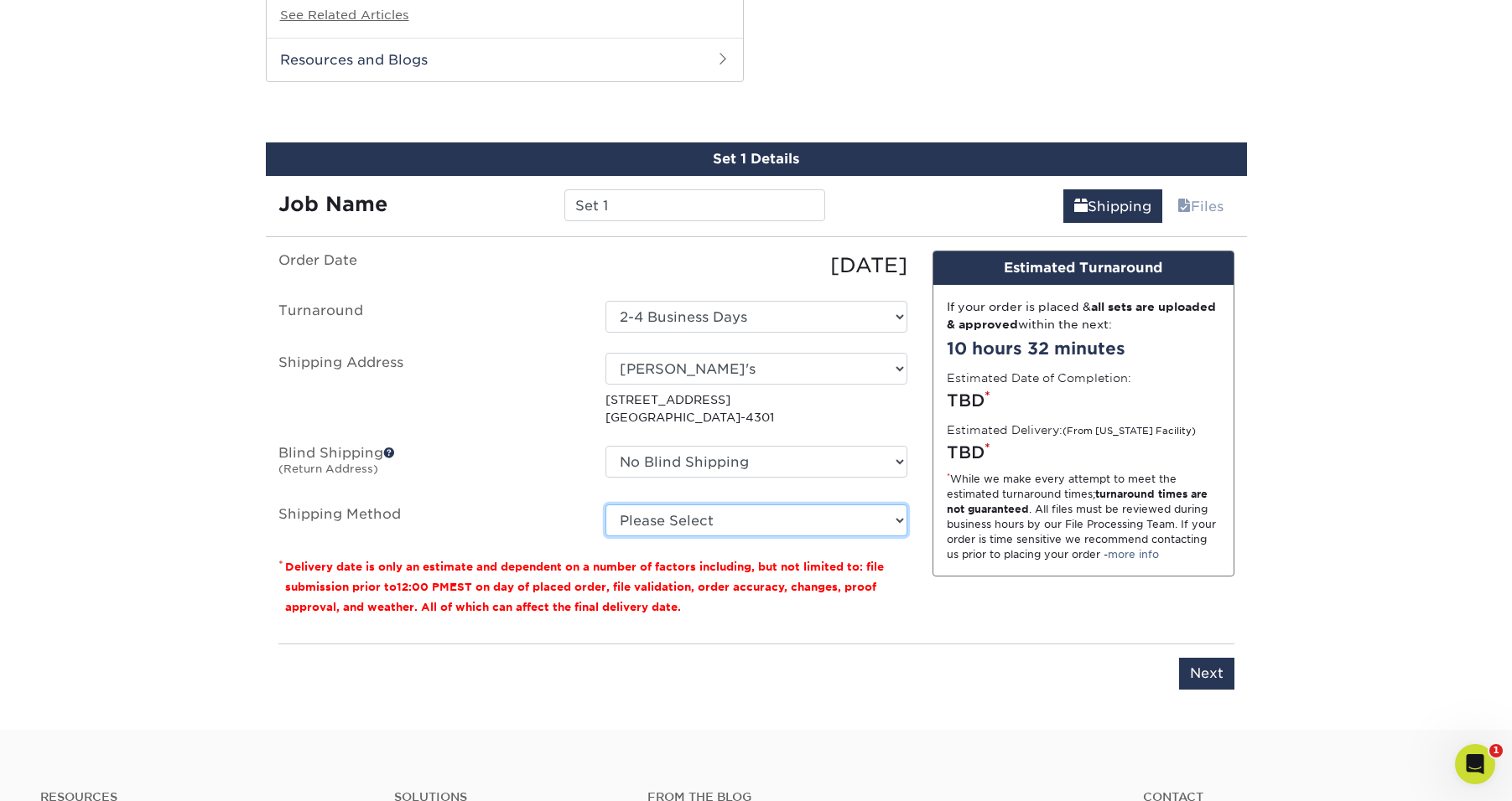
click at [818, 528] on select "Please Select Ground Shipping (+$20.96) 3 Day Shipping Service (+$27.15) 2 Day …" at bounding box center [756, 520] width 301 height 31
select select "03"
click at [606, 505] on select "Please Select Ground Shipping (+$20.96) 3 Day Shipping Service (+$27.15) 2 Day …" at bounding box center [756, 520] width 301 height 31
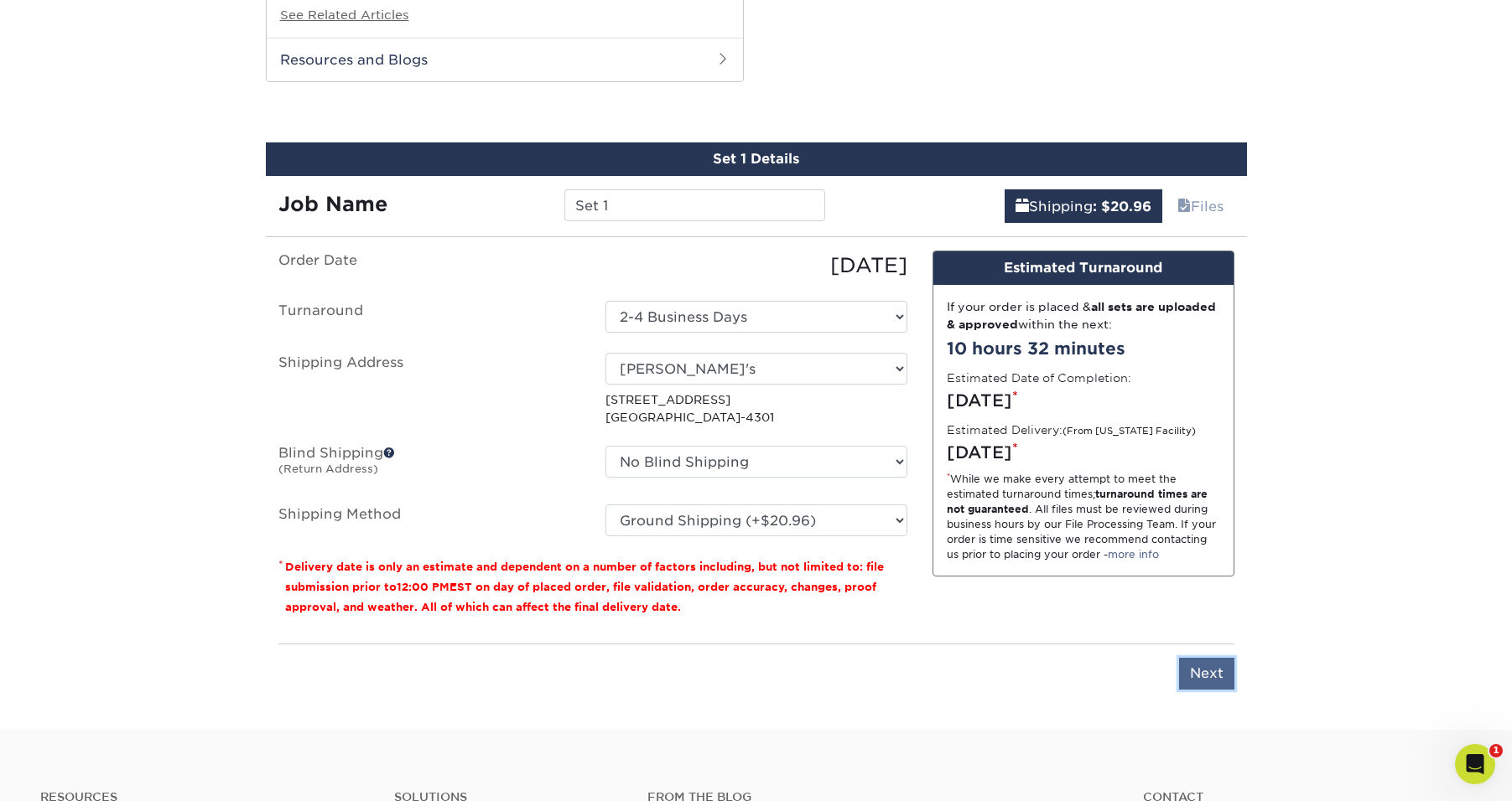
click at [1221, 679] on input "Next" at bounding box center [1207, 673] width 55 height 31
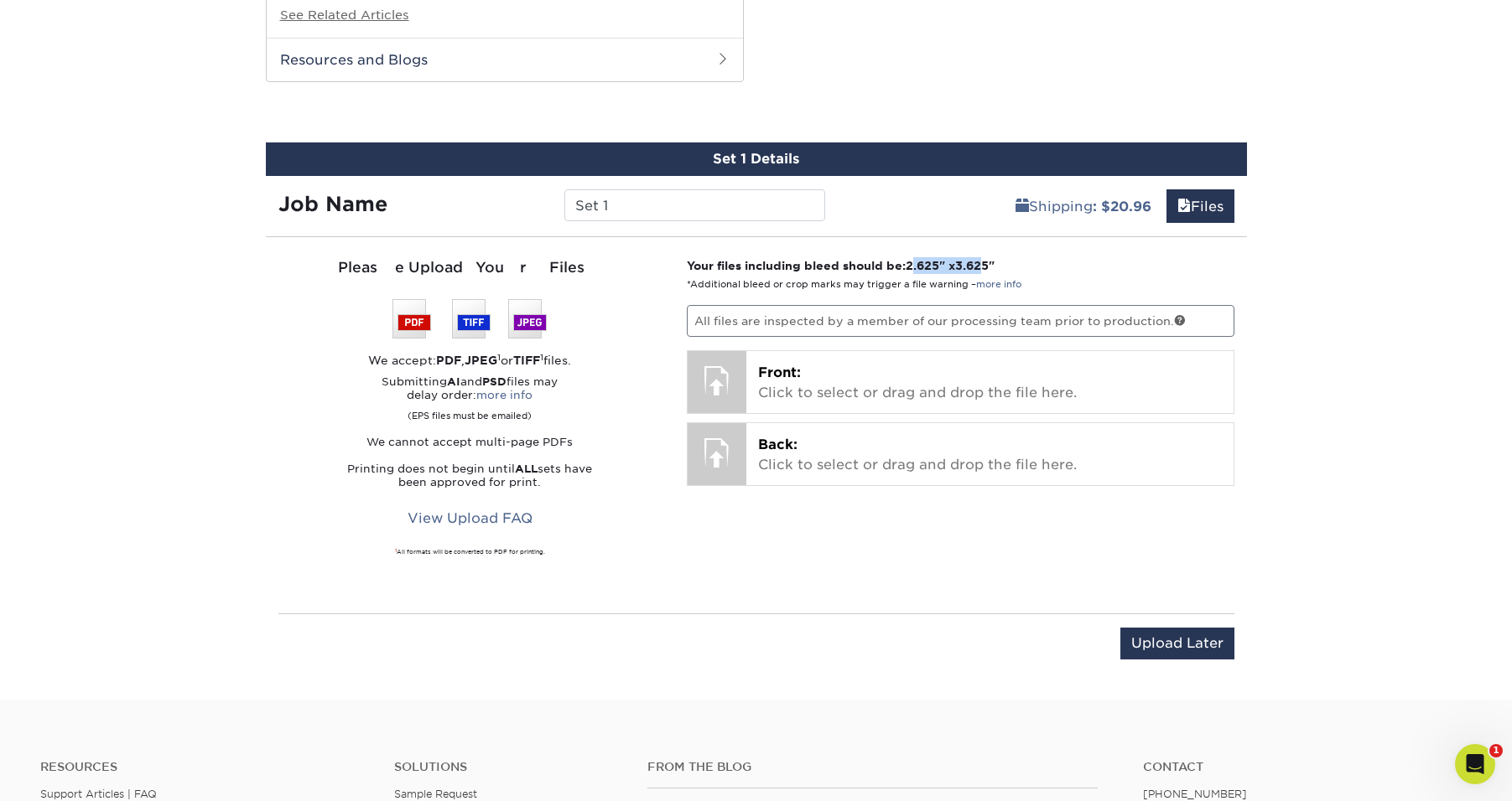
drag, startPoint x: 920, startPoint y: 267, endPoint x: 995, endPoint y: 270, distance: 75.1
click at [995, 270] on strong "Your files including bleed should be: 2.625 " x 3.625 "" at bounding box center [839, 266] width 307 height 14
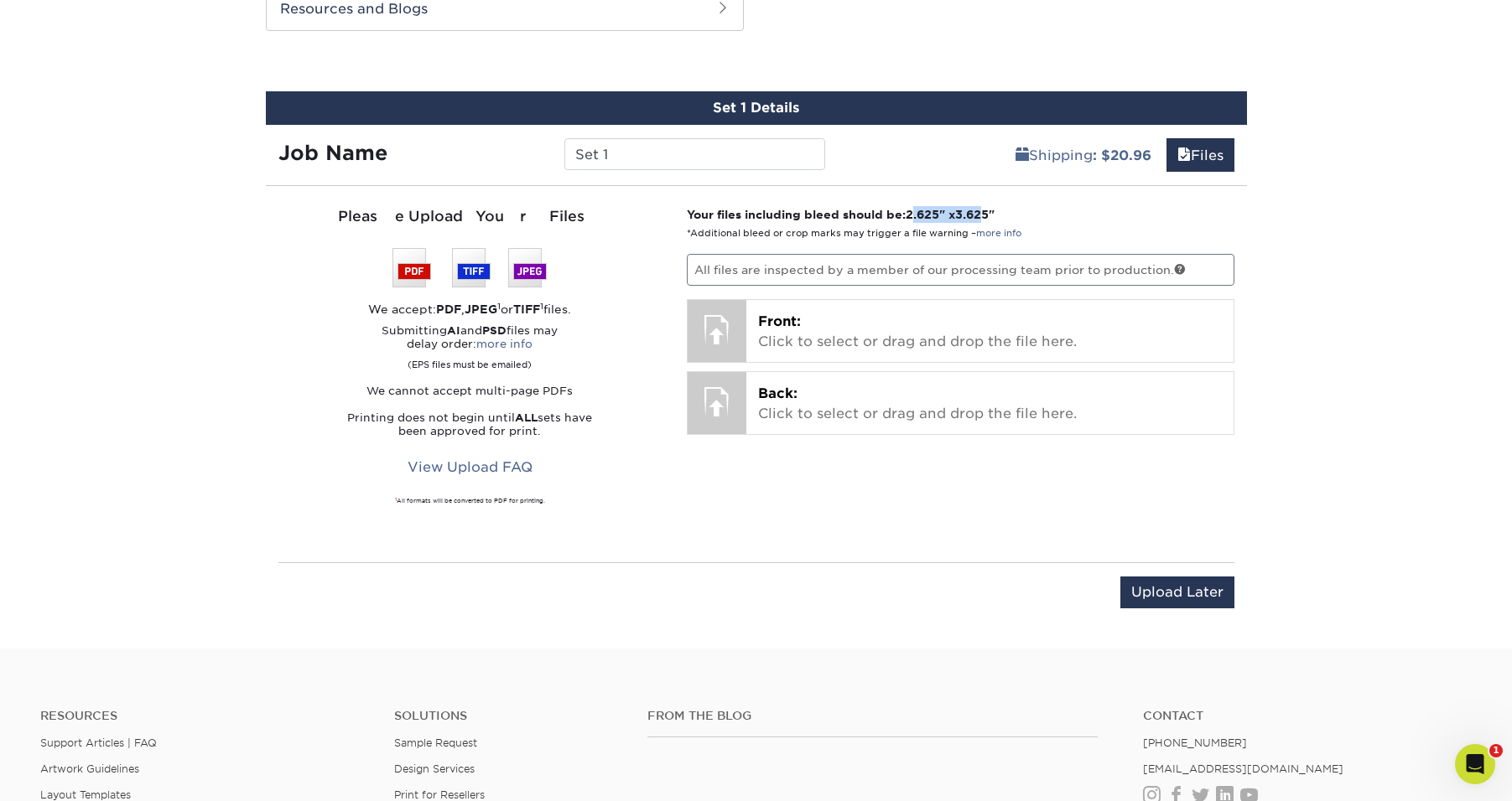
scroll to position [1330, 0]
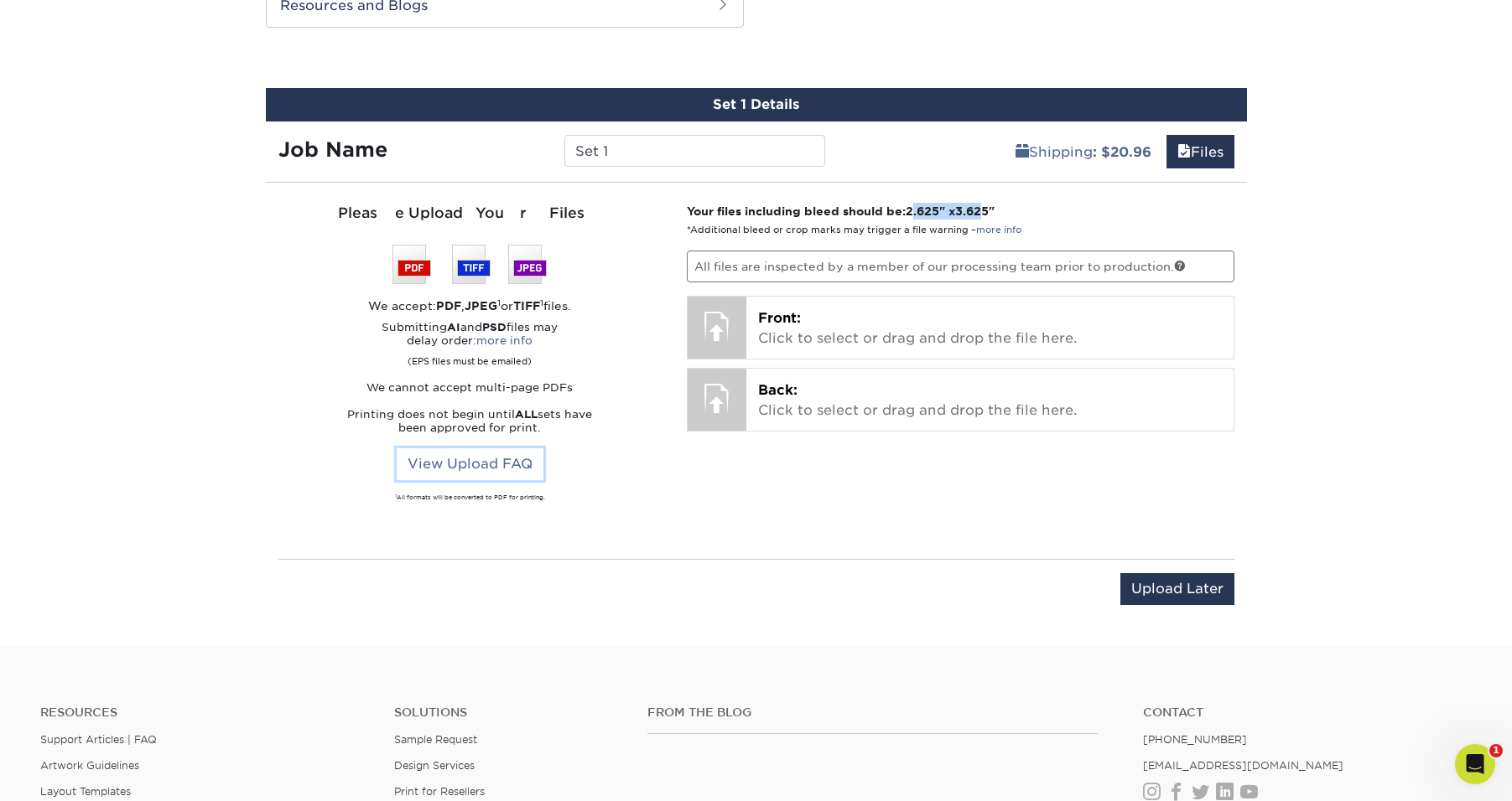
click at [482, 466] on link "View Upload FAQ" at bounding box center [469, 464] width 146 height 31
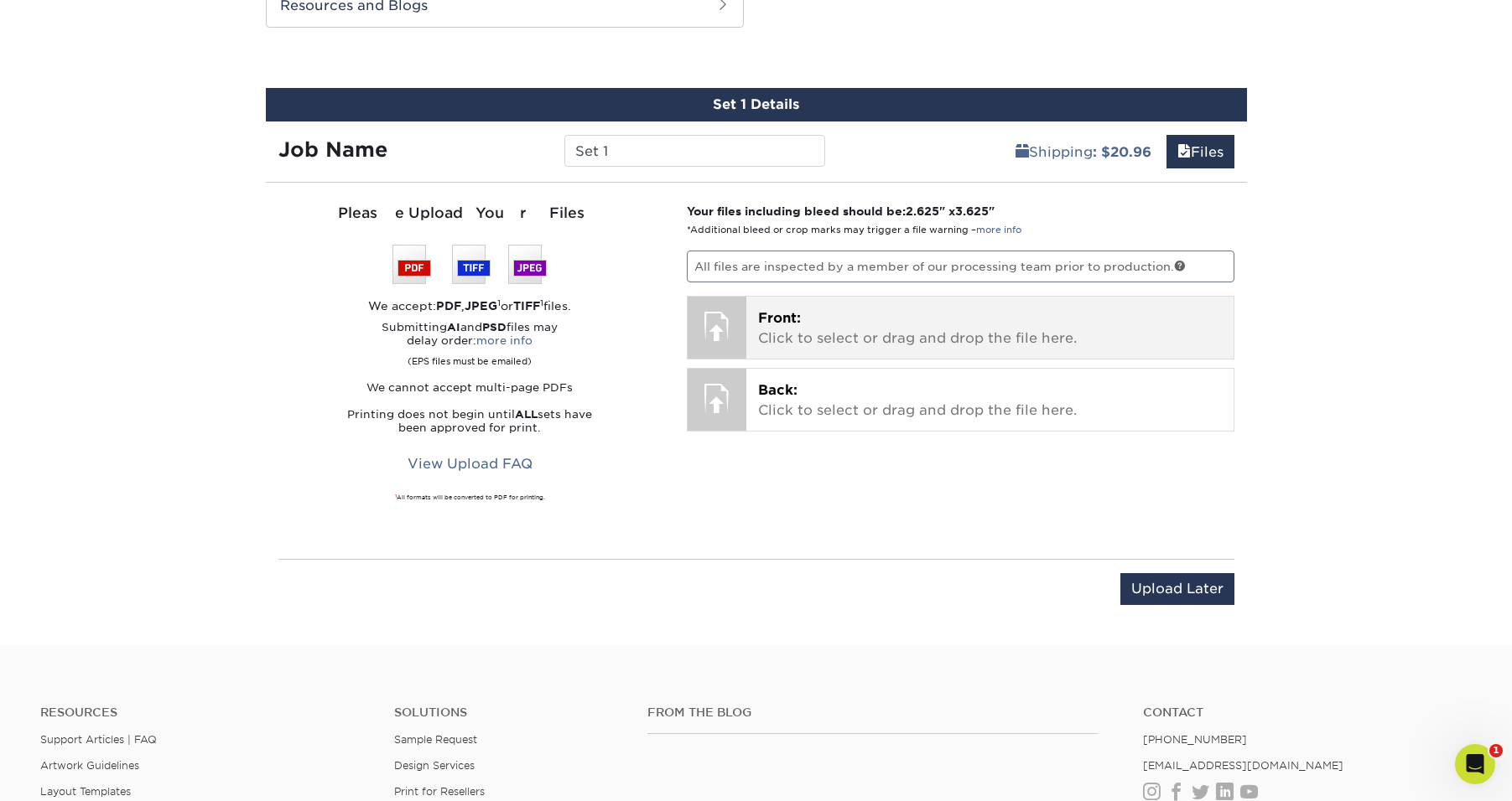
click at [741, 337] on div at bounding box center [717, 326] width 59 height 59
click at [725, 330] on div at bounding box center [717, 326] width 59 height 59
click at [964, 315] on p "Front: Click to select or drag and drop the file here." at bounding box center [990, 328] width 463 height 40
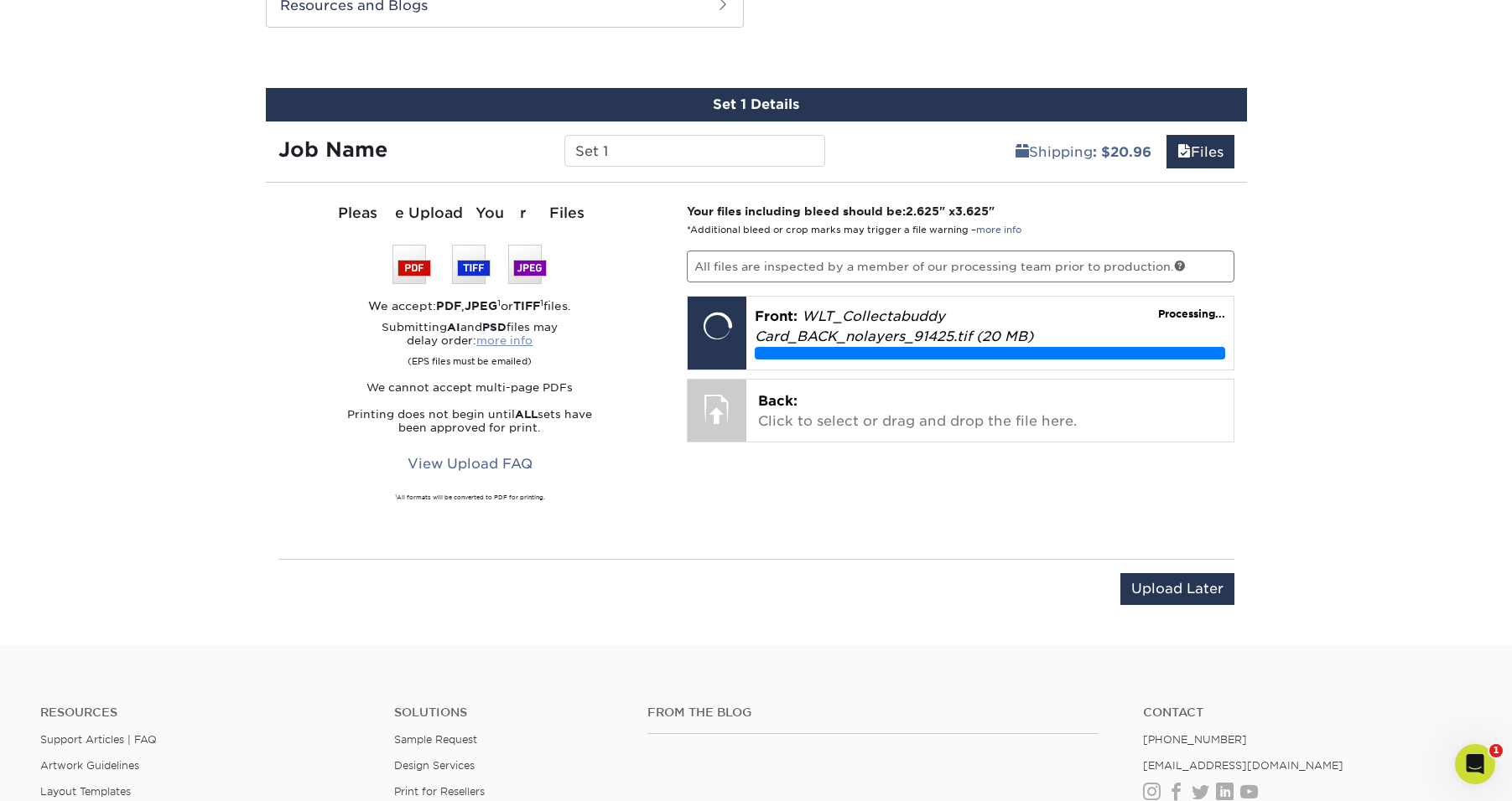
click at [499, 338] on link "more info" at bounding box center [504, 341] width 56 height 13
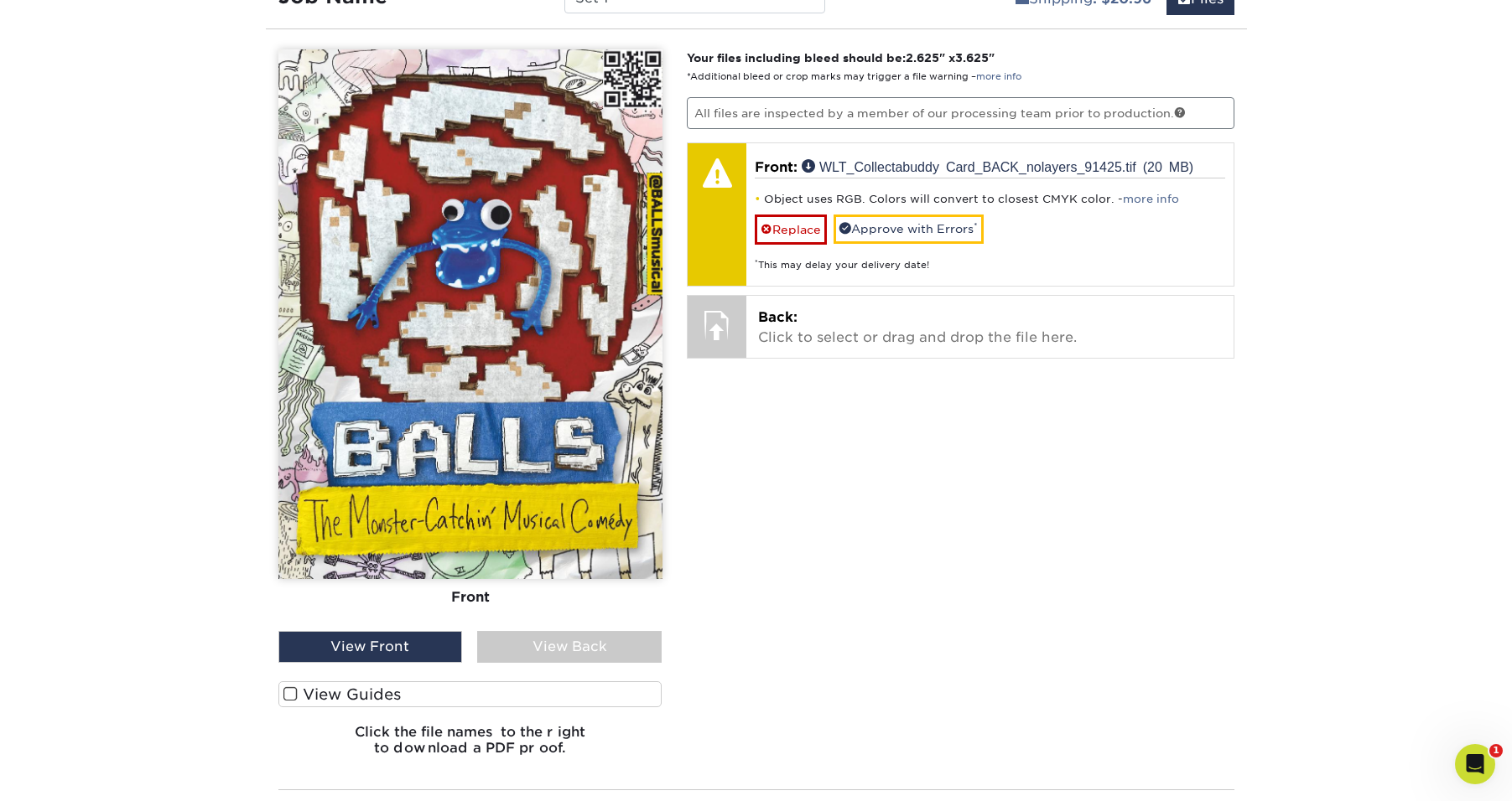
scroll to position [1494, 0]
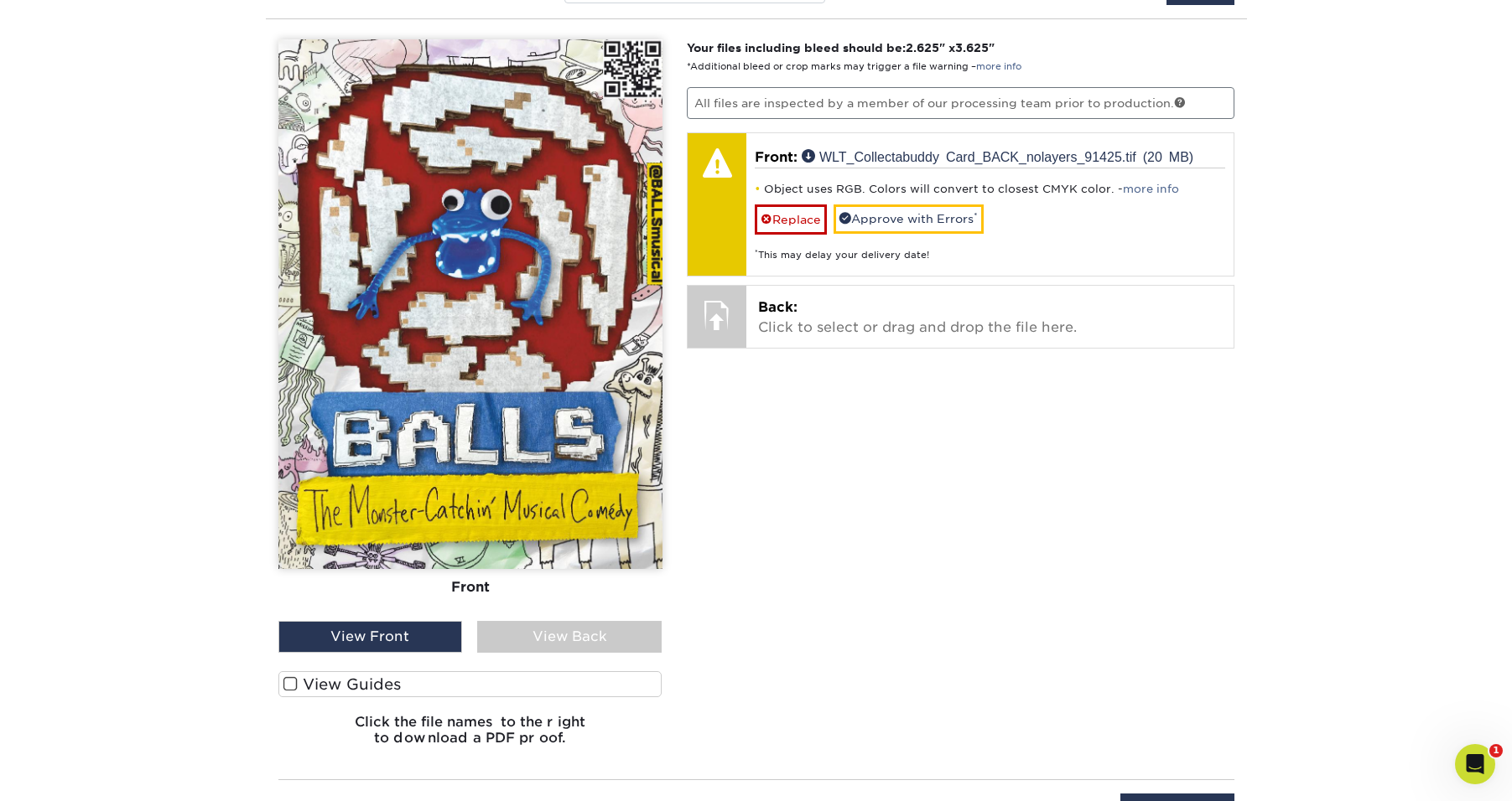
click at [383, 685] on label "View Guides" at bounding box center [469, 684] width 384 height 26
click at [0, 0] on input "View Guides" at bounding box center [0, 0] width 0 height 0
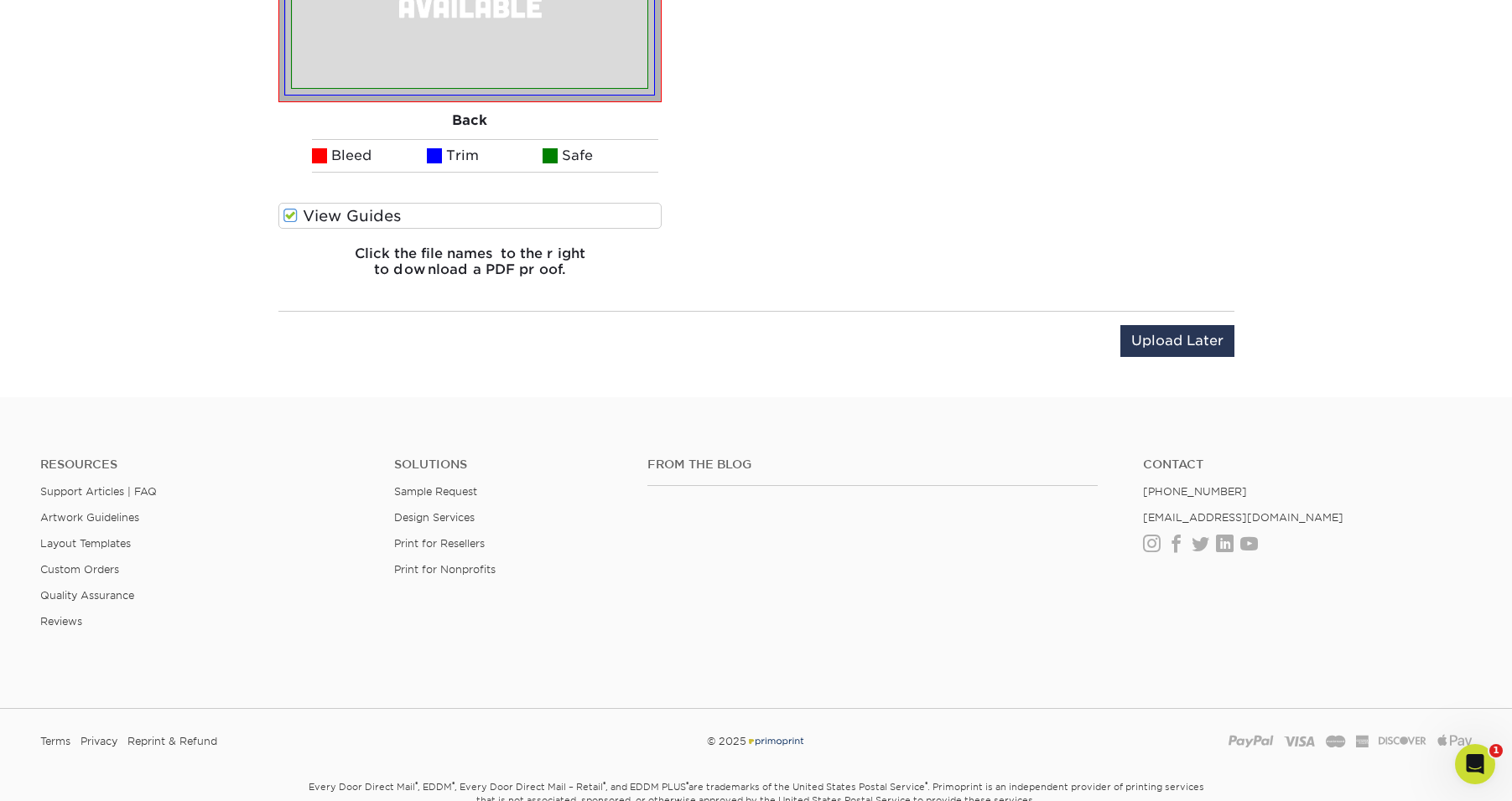
scroll to position [2204, 0]
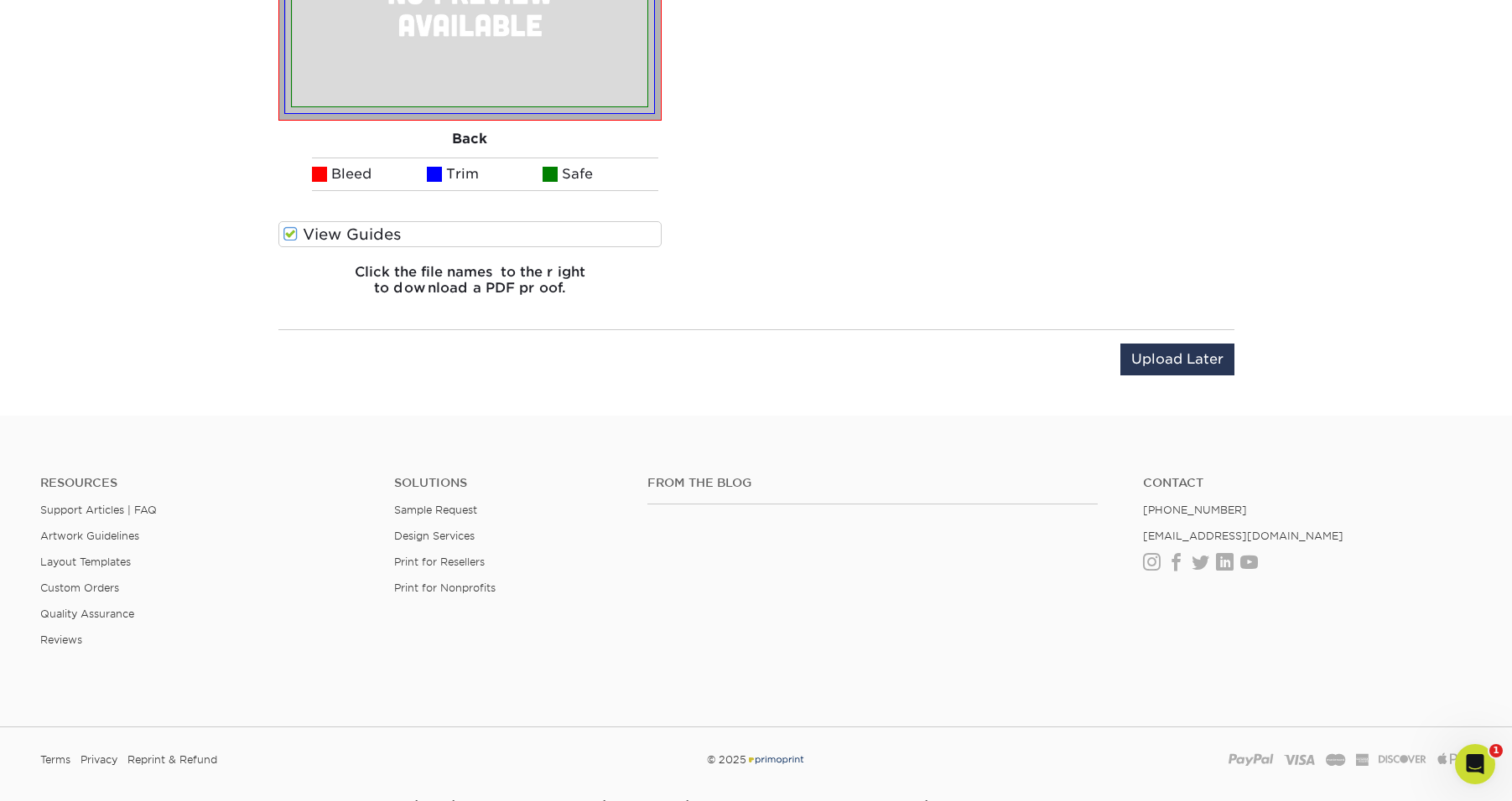
click at [344, 236] on label "View Guides" at bounding box center [469, 234] width 384 height 26
click at [0, 0] on input "View Guides" at bounding box center [0, 0] width 0 height 0
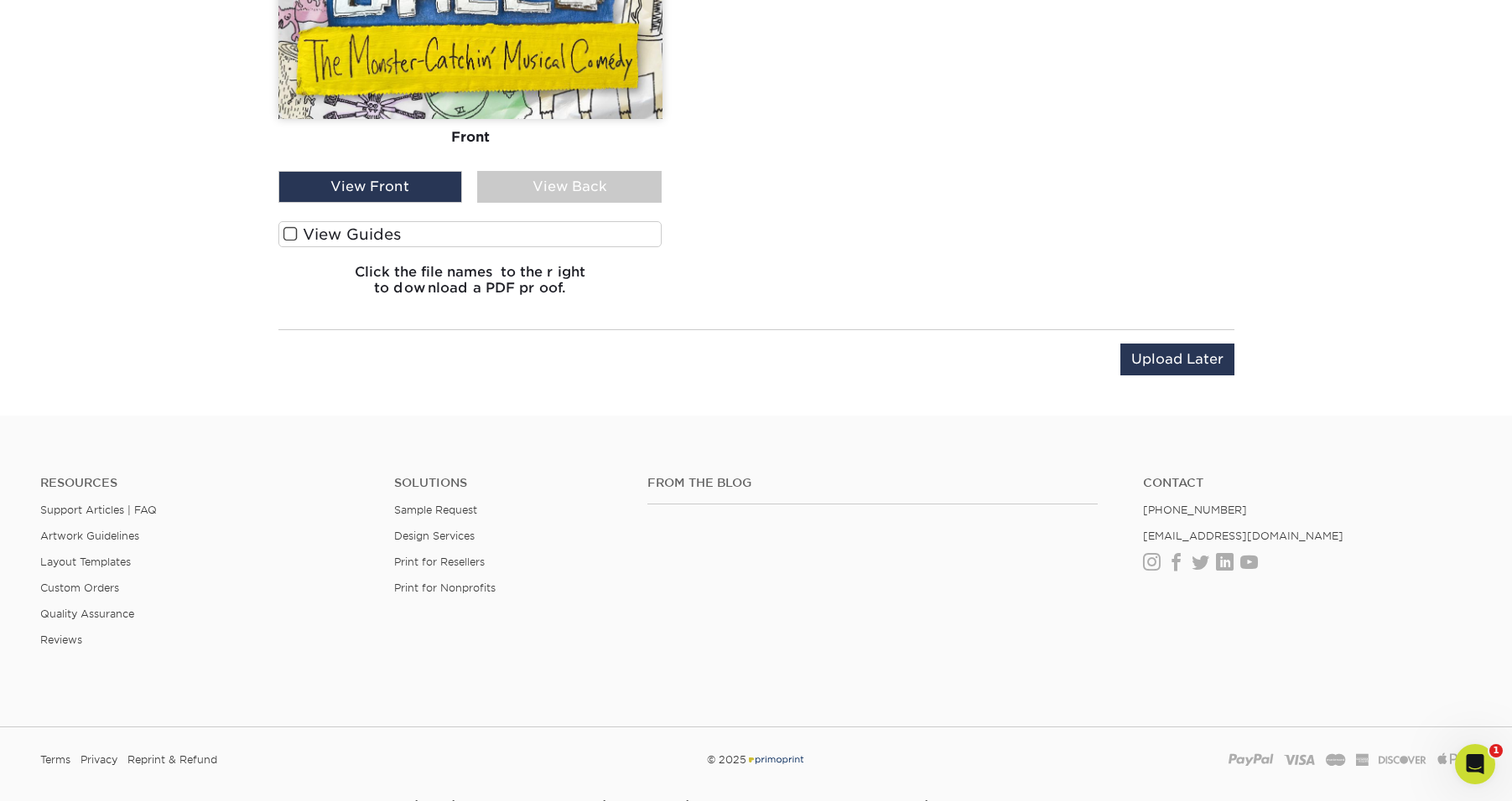
click at [344, 236] on label "View Guides" at bounding box center [469, 234] width 384 height 26
click at [0, 0] on input "View Guides" at bounding box center [0, 0] width 0 height 0
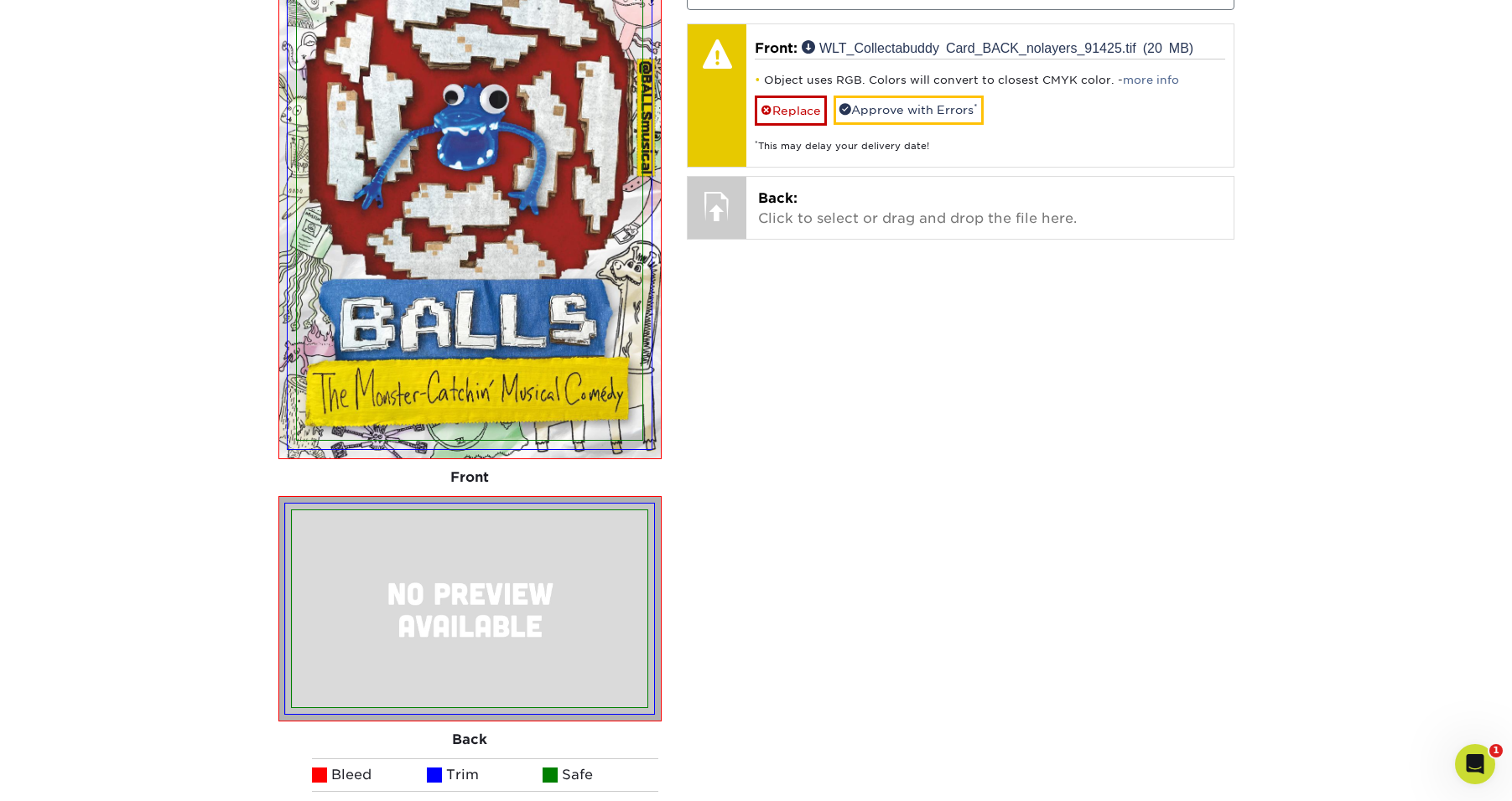
scroll to position [1254, 0]
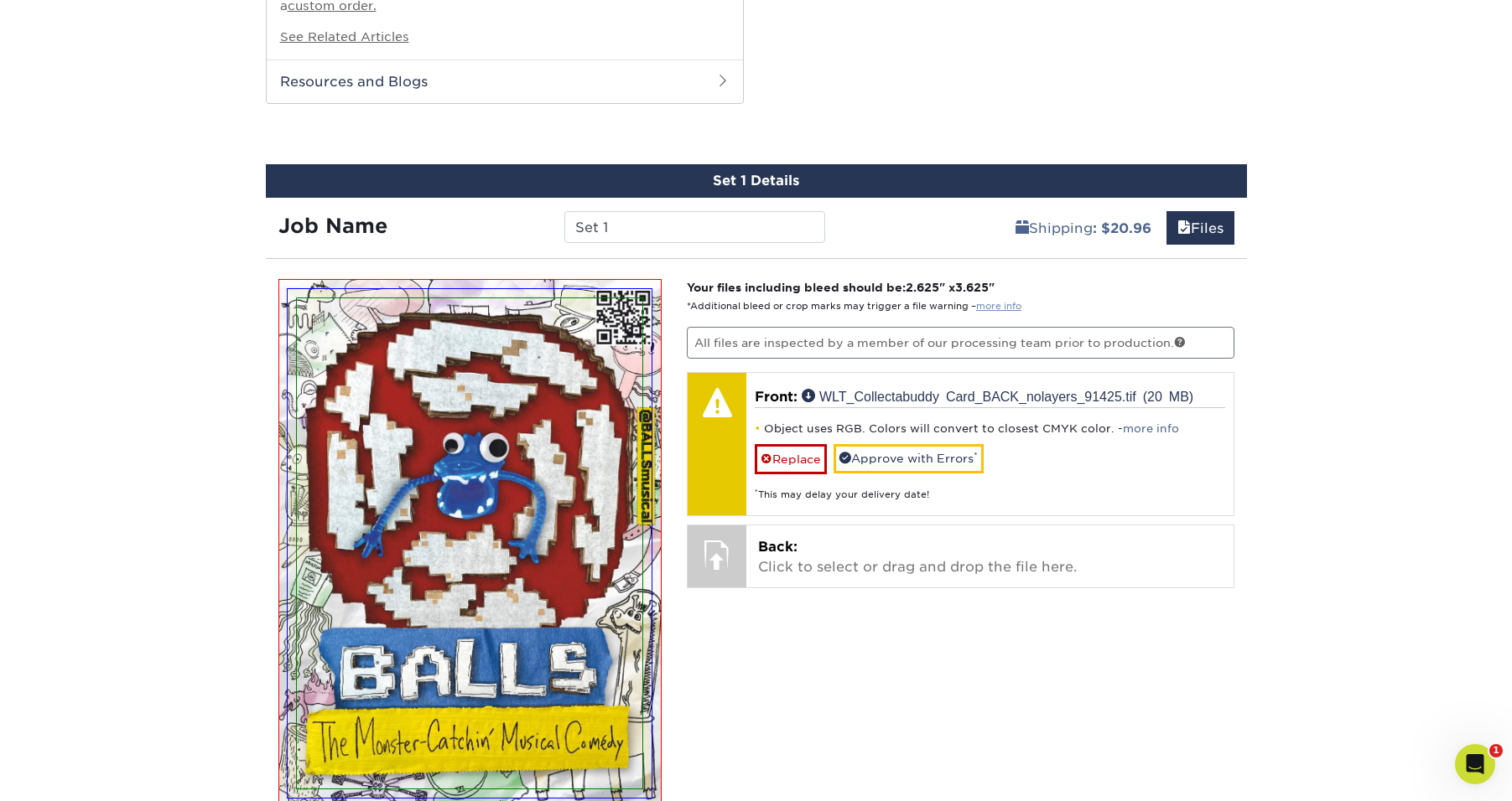
click at [995, 305] on link "more info" at bounding box center [999, 306] width 45 height 11
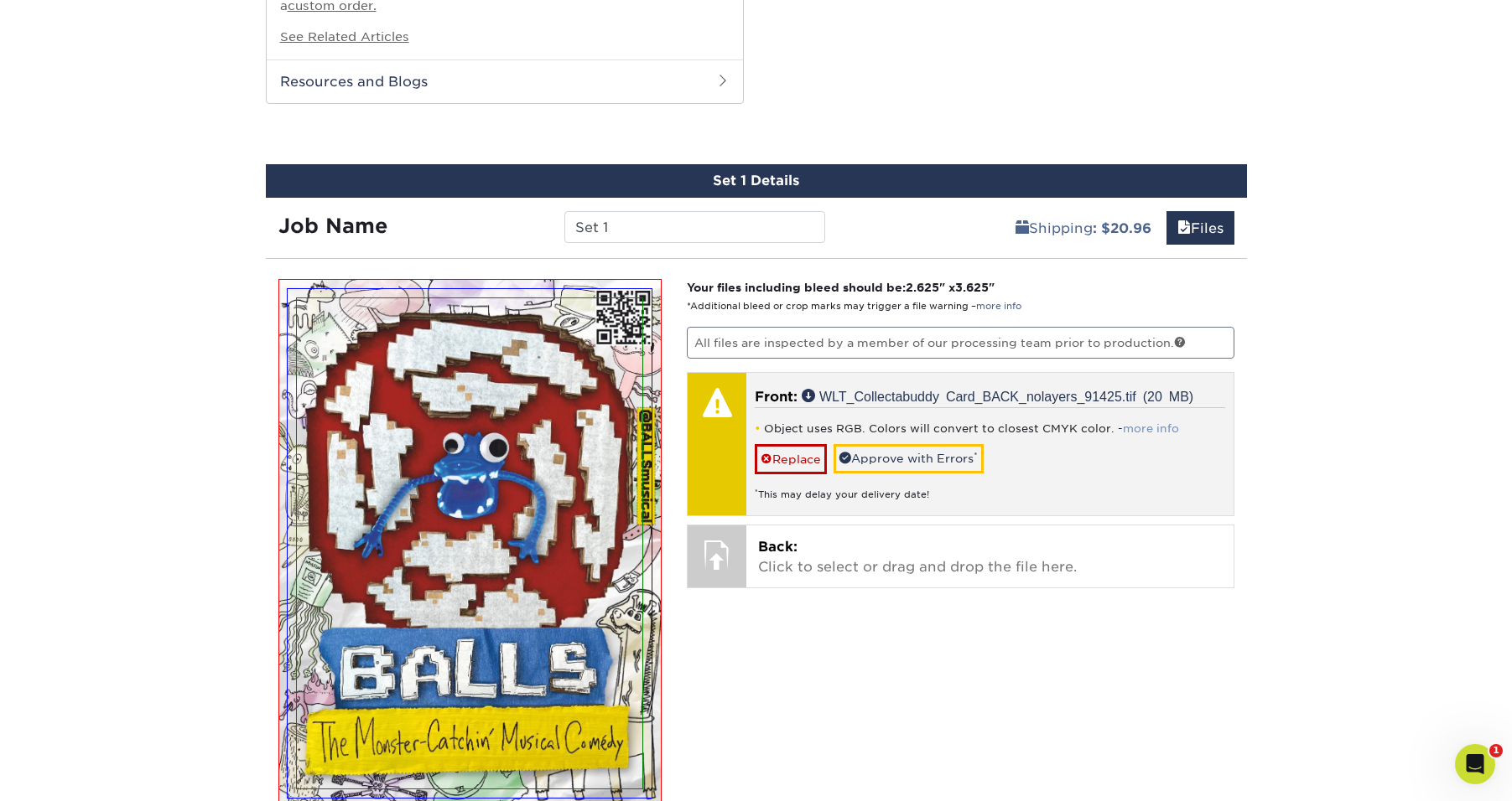
click at [1135, 431] on link "more info" at bounding box center [1150, 428] width 56 height 13
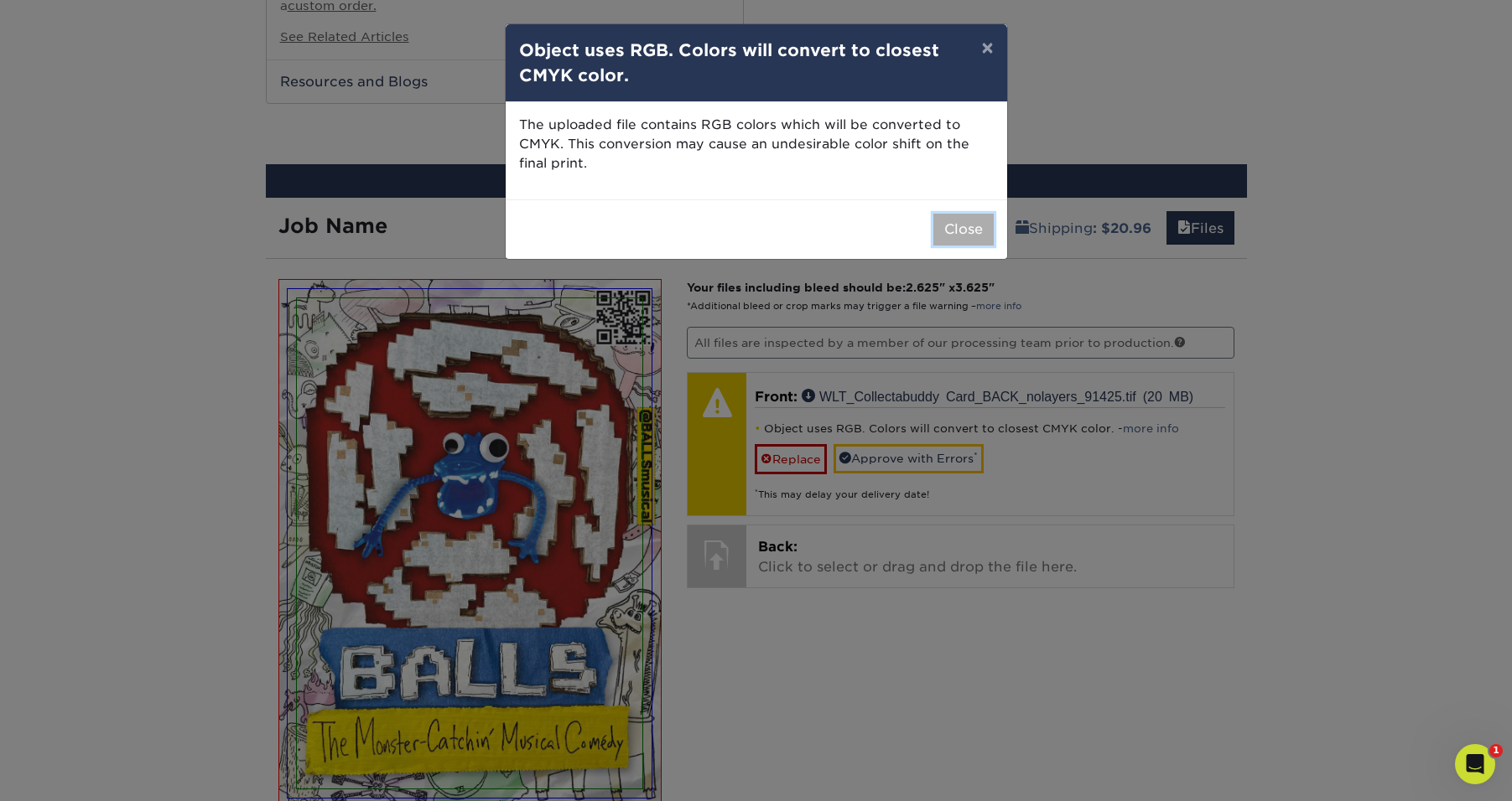
click at [964, 231] on button "Close" at bounding box center [962, 230] width 60 height 31
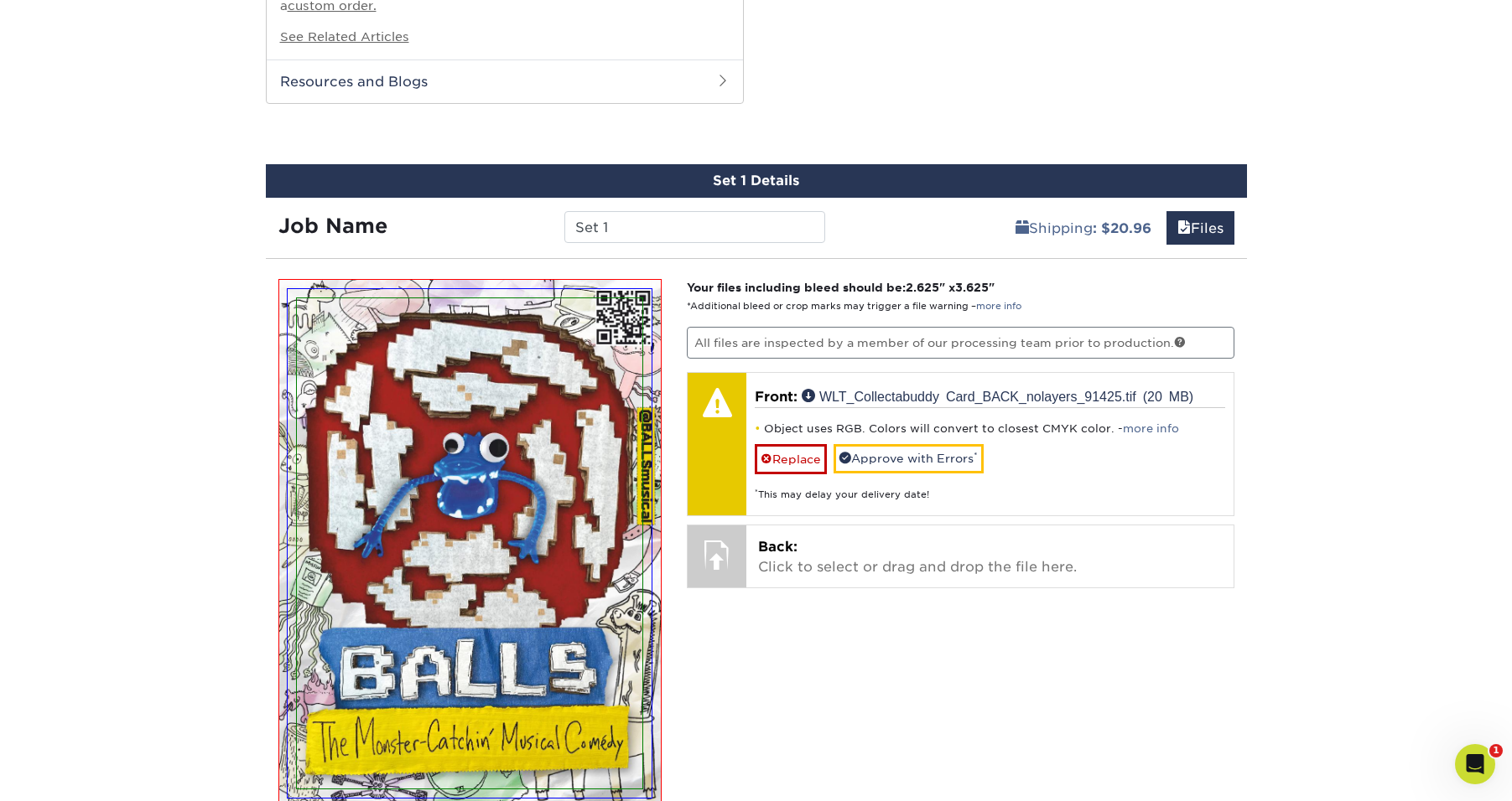
click at [649, 448] on img at bounding box center [469, 544] width 364 height 508
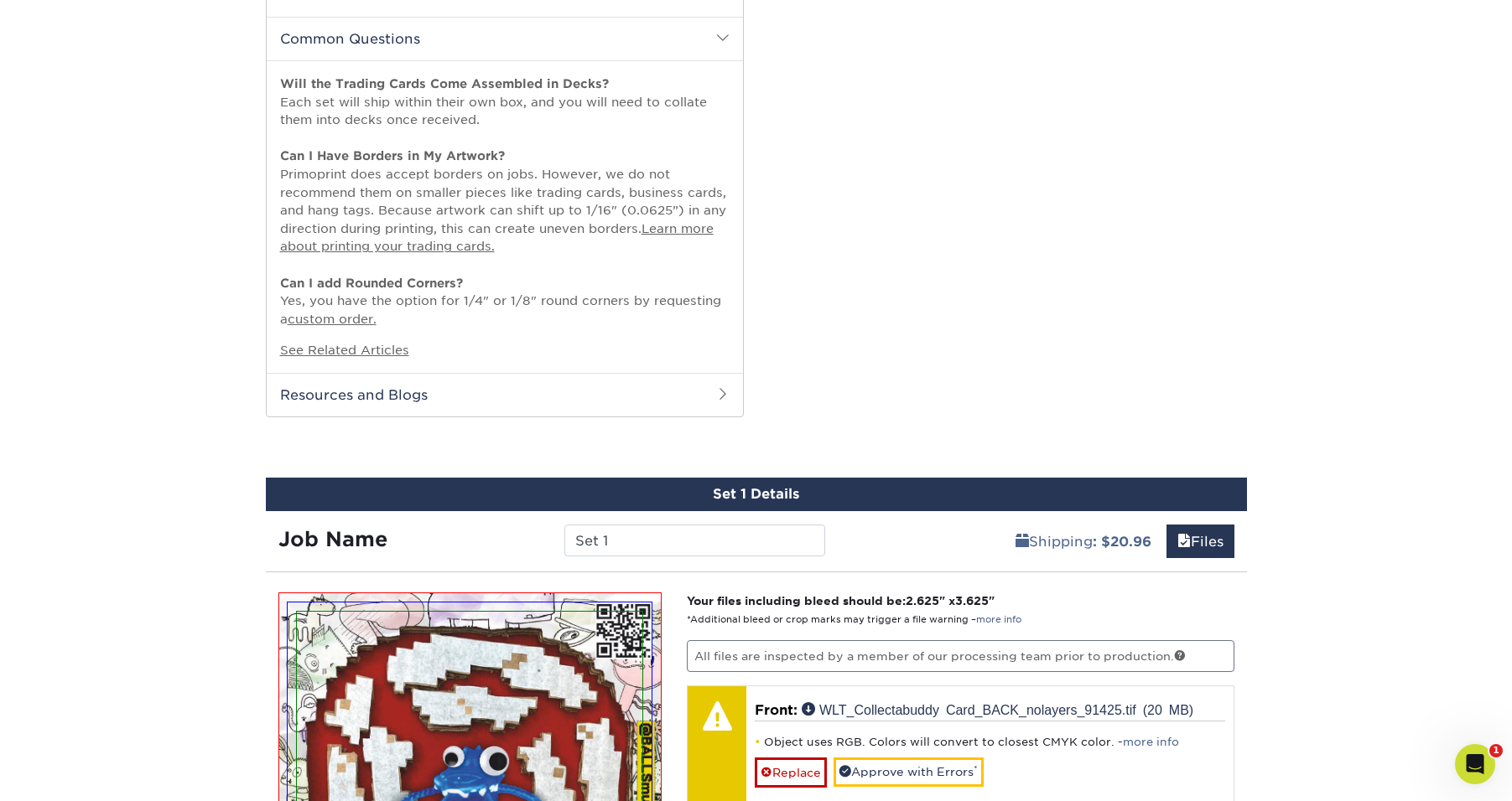
scroll to position [784, 0]
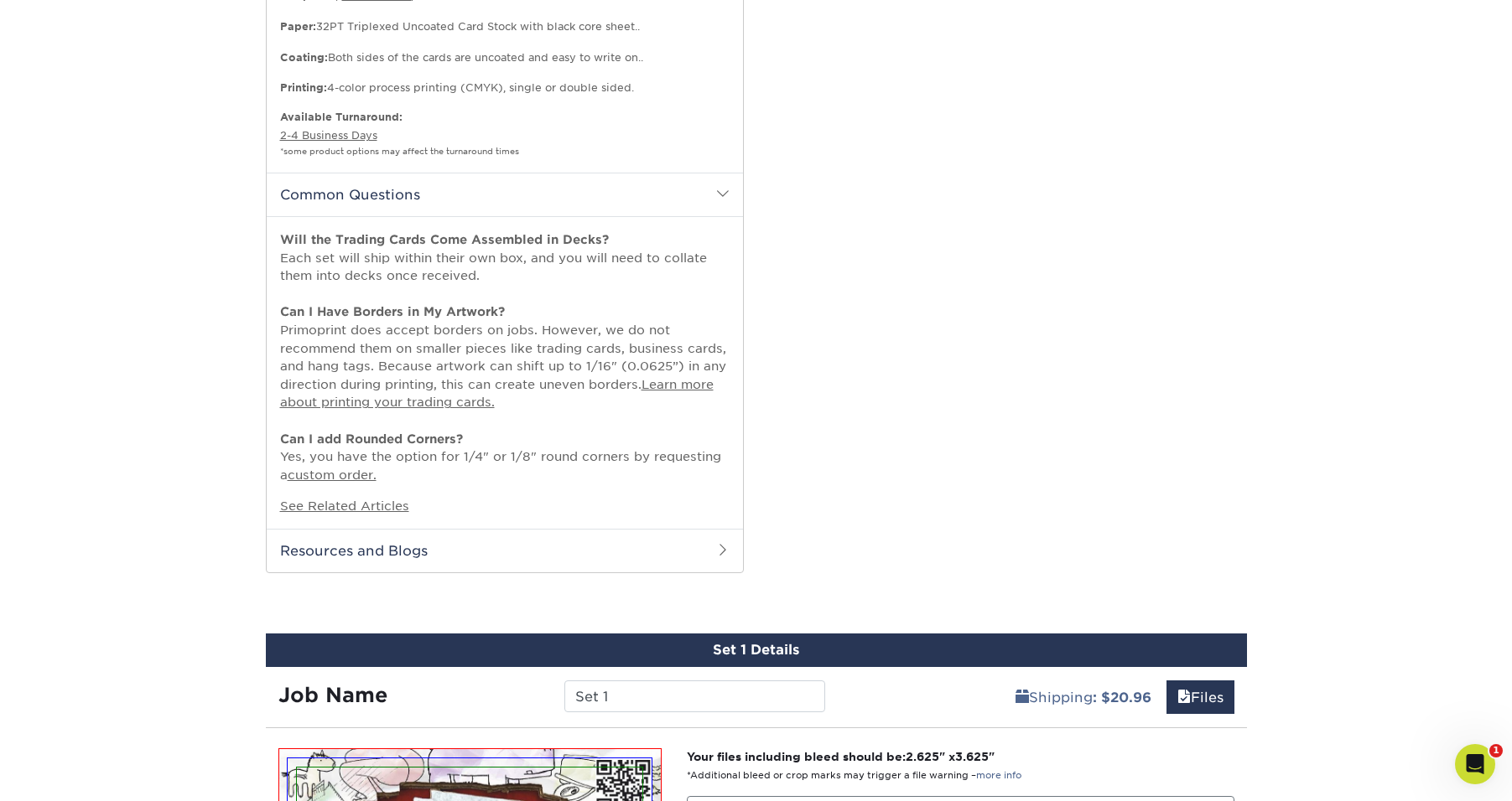
click at [368, 552] on h2 "Resources and Blogs" at bounding box center [505, 551] width 476 height 43
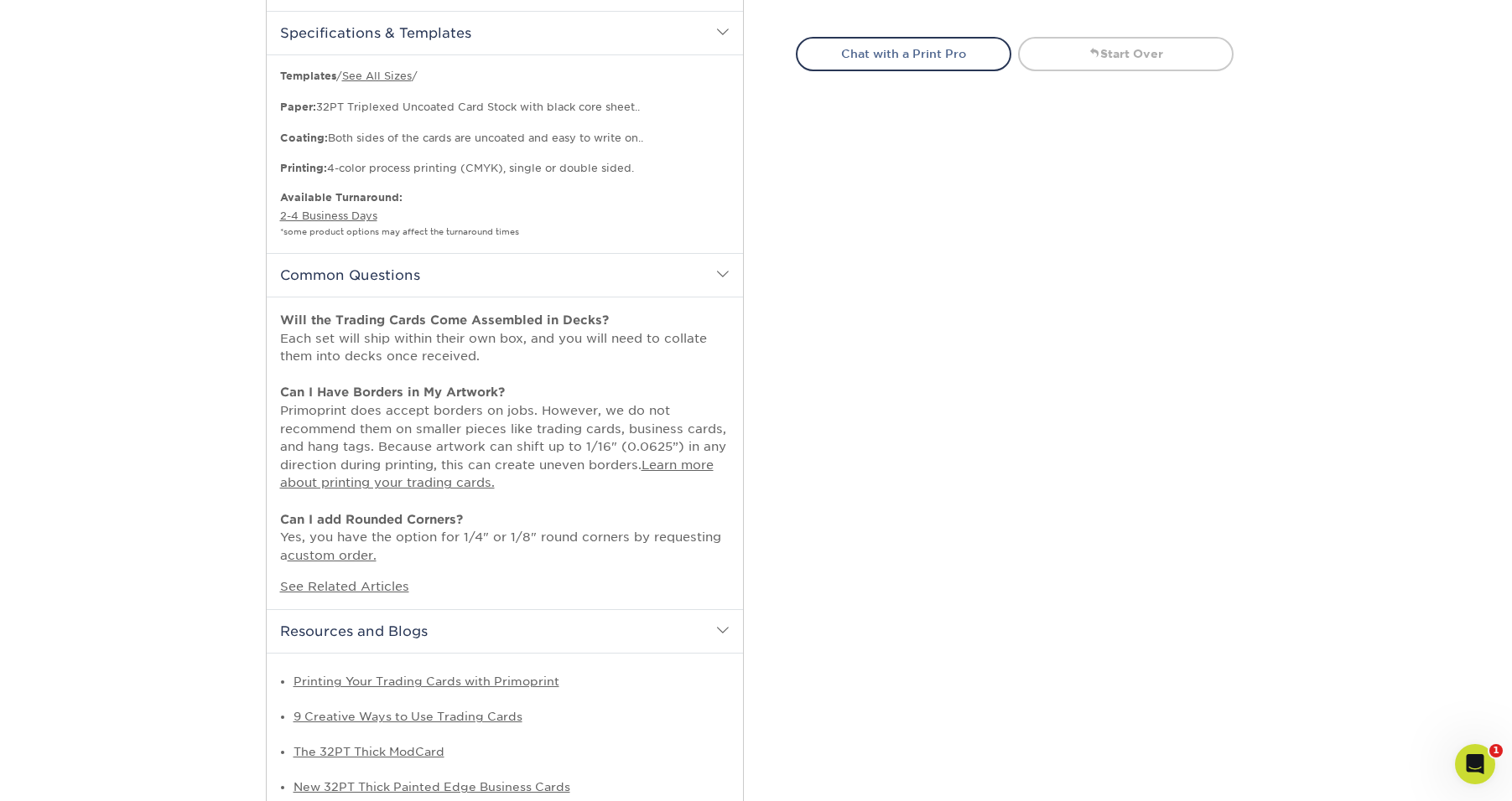
scroll to position [720, 0]
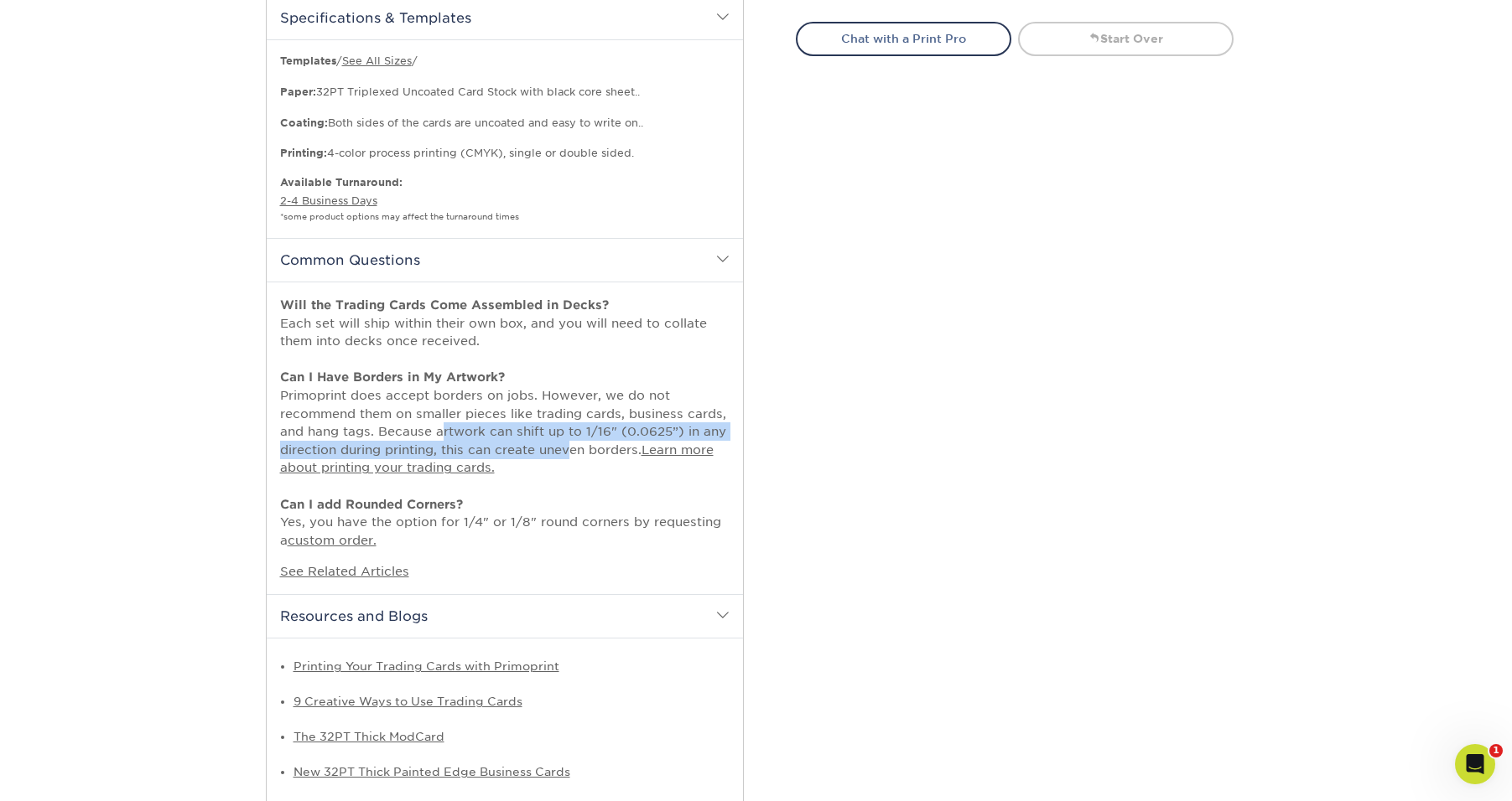
drag, startPoint x: 434, startPoint y: 427, endPoint x: 566, endPoint y: 443, distance: 133.0
click at [566, 443] on p "Will the Trading Cards Come Assembled in Decks? Each set will ship within their…" at bounding box center [505, 422] width 450 height 254
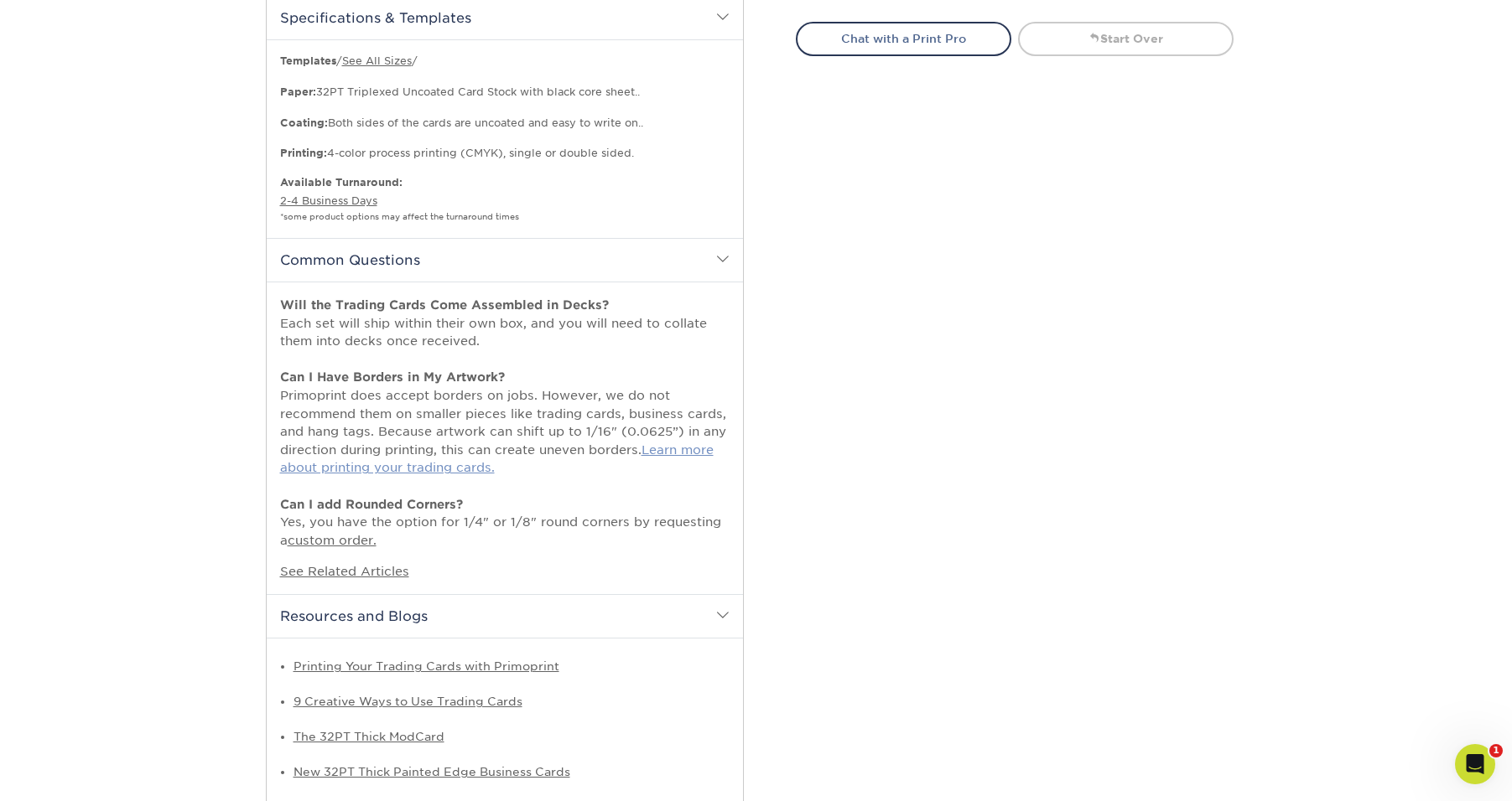
click at [682, 448] on link "Learn more about printing your trading cards." at bounding box center [496, 458] width 433 height 32
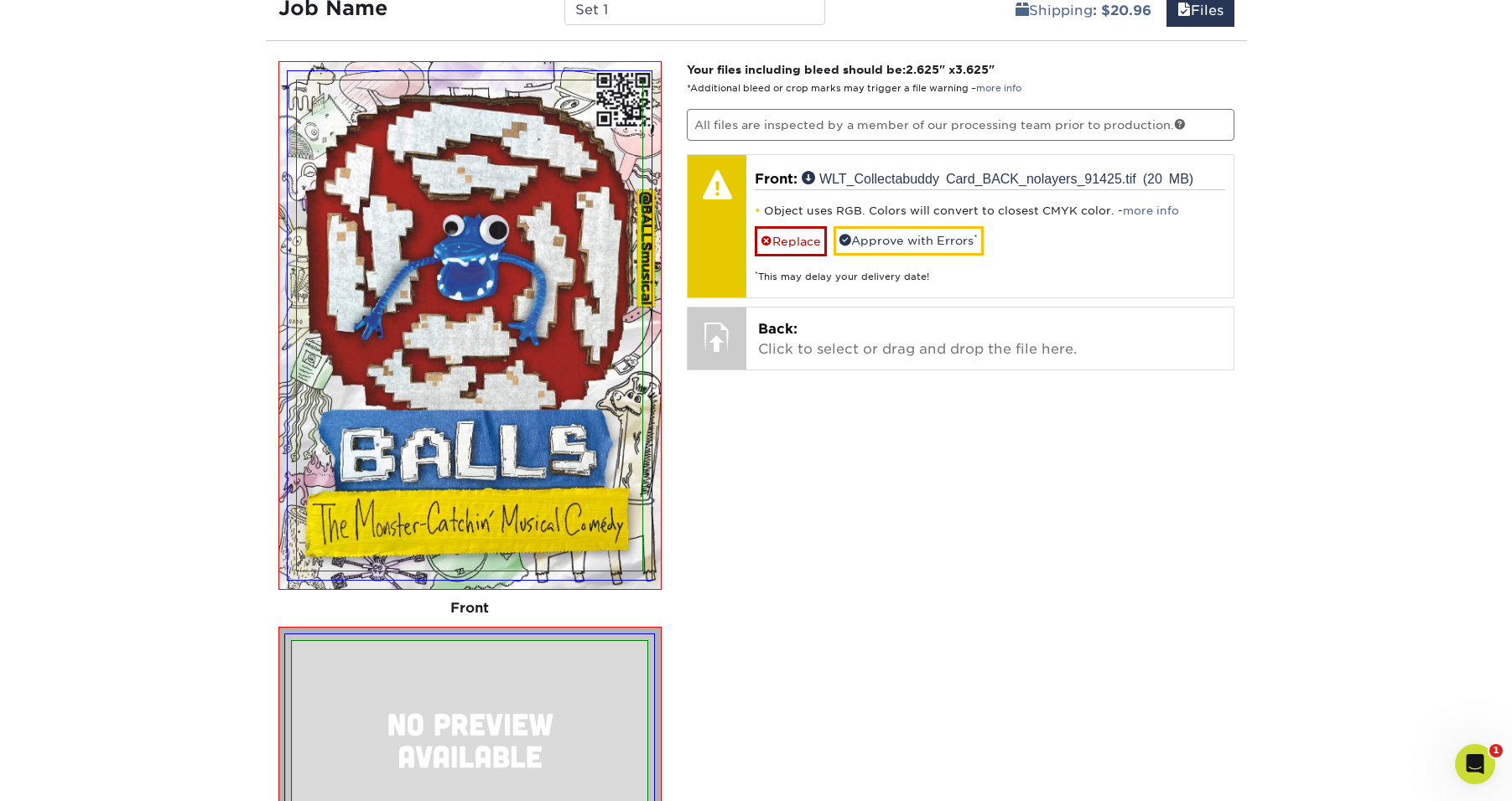
scroll to position [1718, 0]
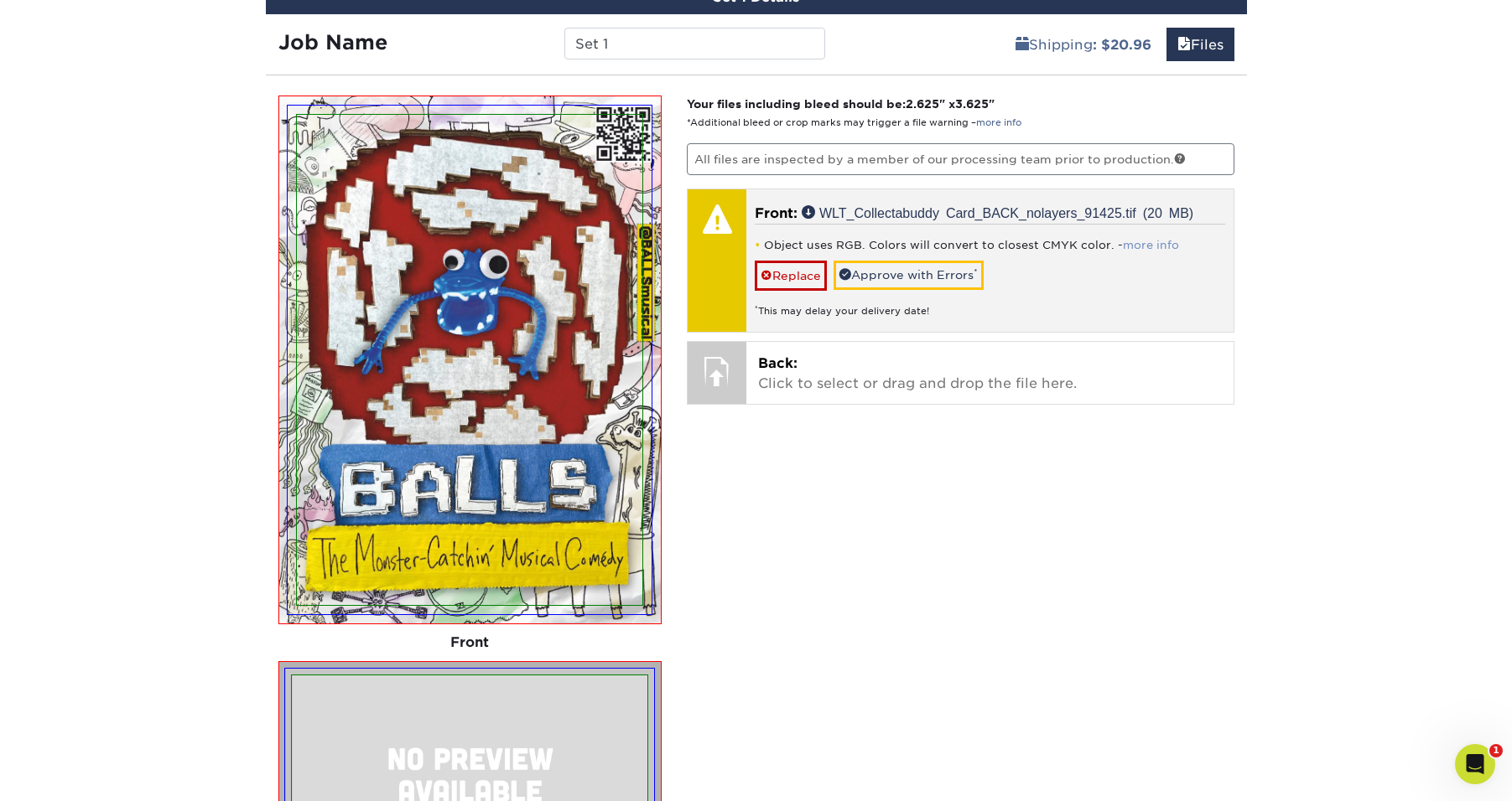
click at [1137, 245] on link "more info" at bounding box center [1150, 244] width 56 height 13
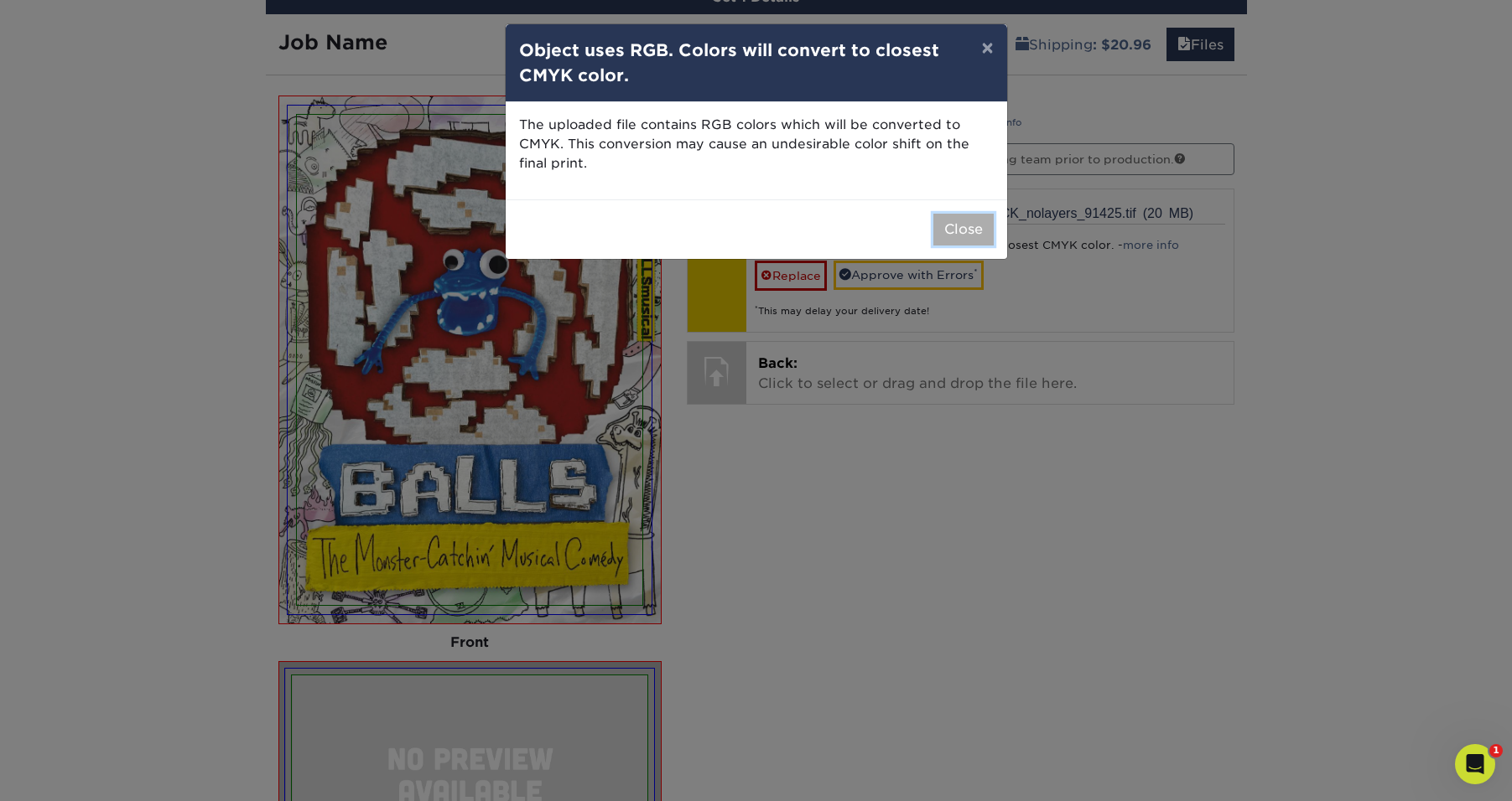
click at [967, 232] on button "Close" at bounding box center [962, 230] width 60 height 31
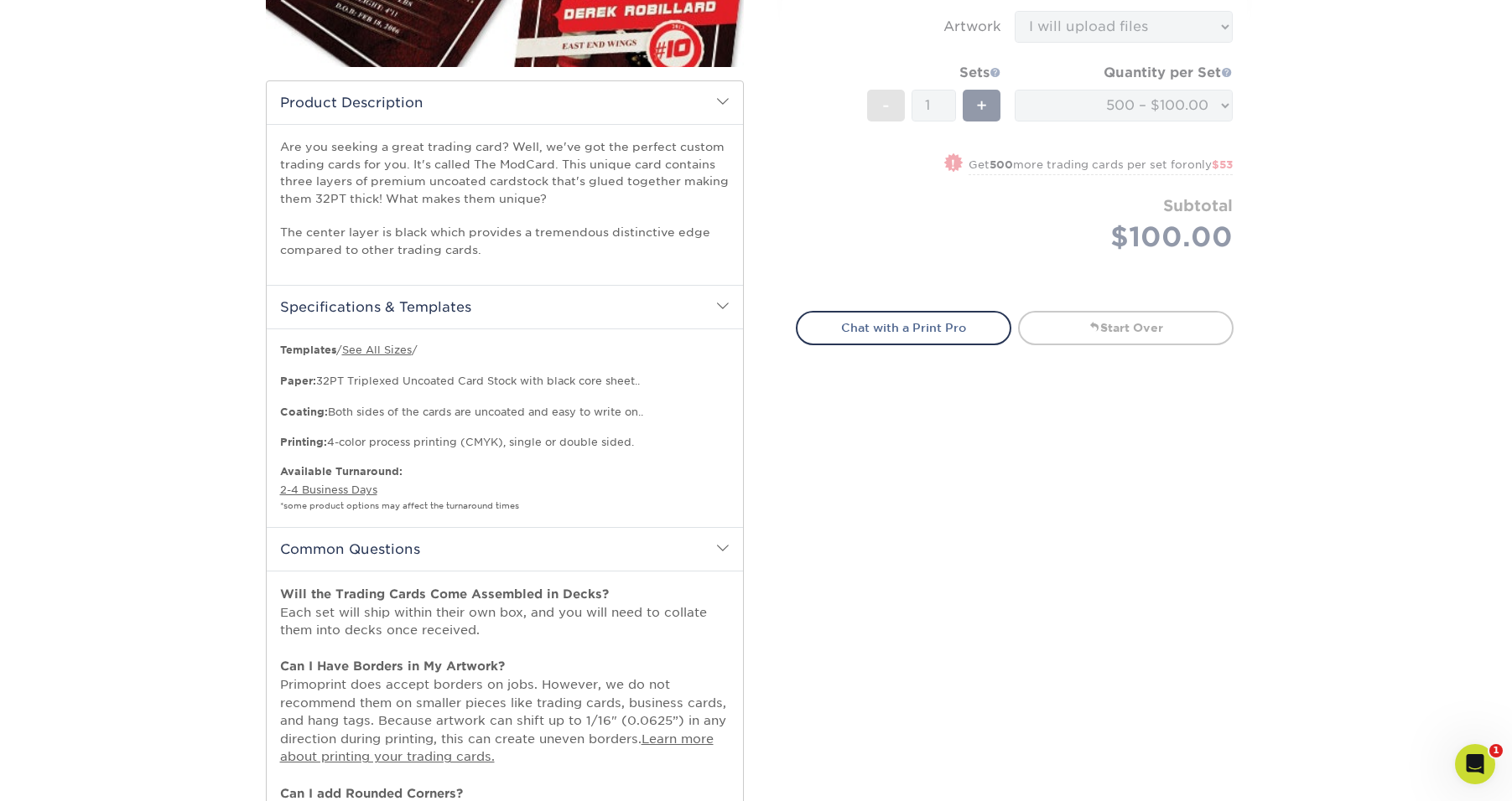
scroll to position [427, 0]
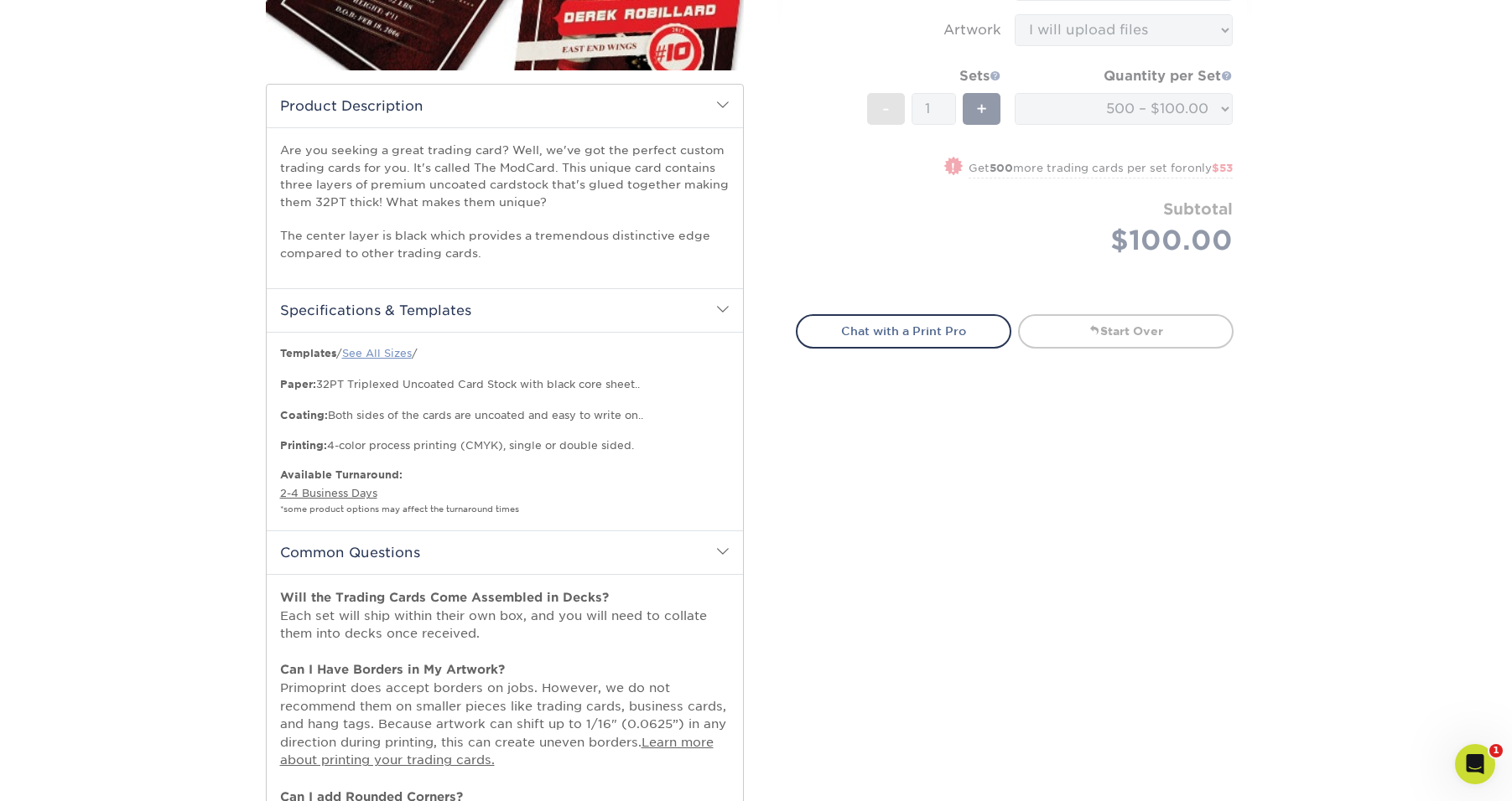
click at [388, 352] on link "See All Sizes" at bounding box center [376, 353] width 70 height 13
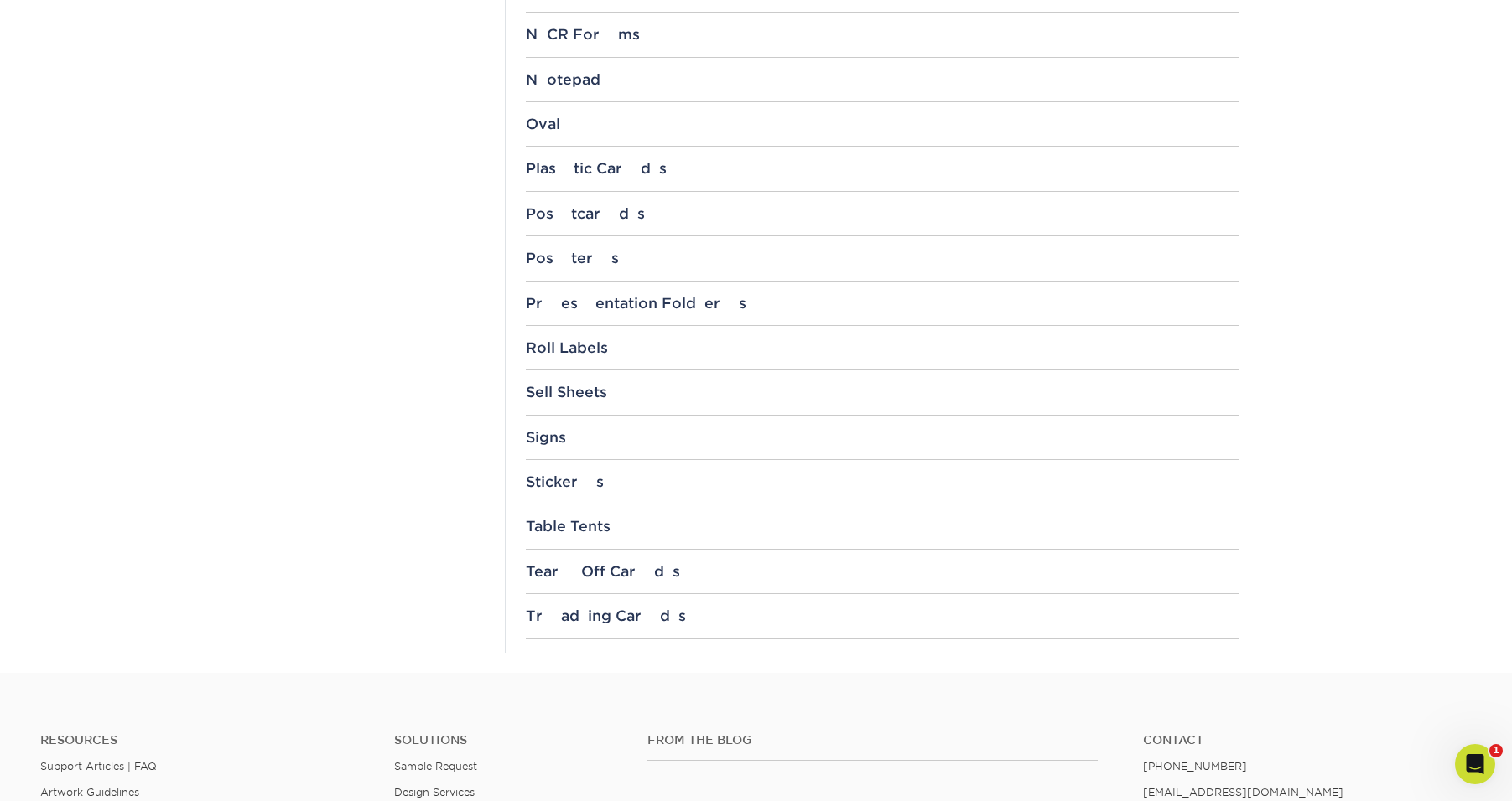
scroll to position [1638, 0]
click at [572, 622] on div "Trading Cards" at bounding box center [882, 614] width 714 height 17
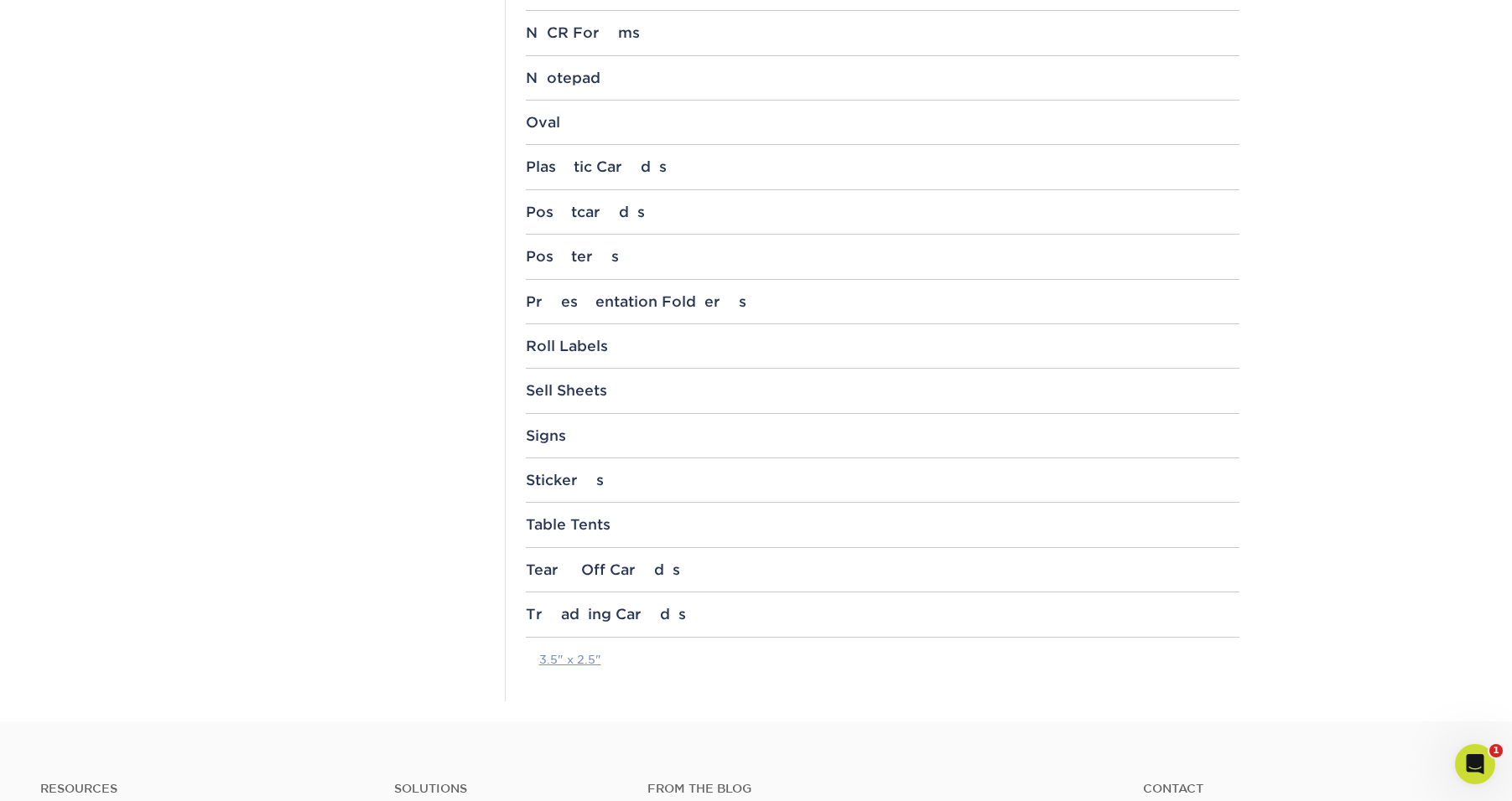
click at [571, 662] on link "3.5" x 2.5"" at bounding box center [569, 660] width 62 height 14
